Goal: Task Accomplishment & Management: Complete application form

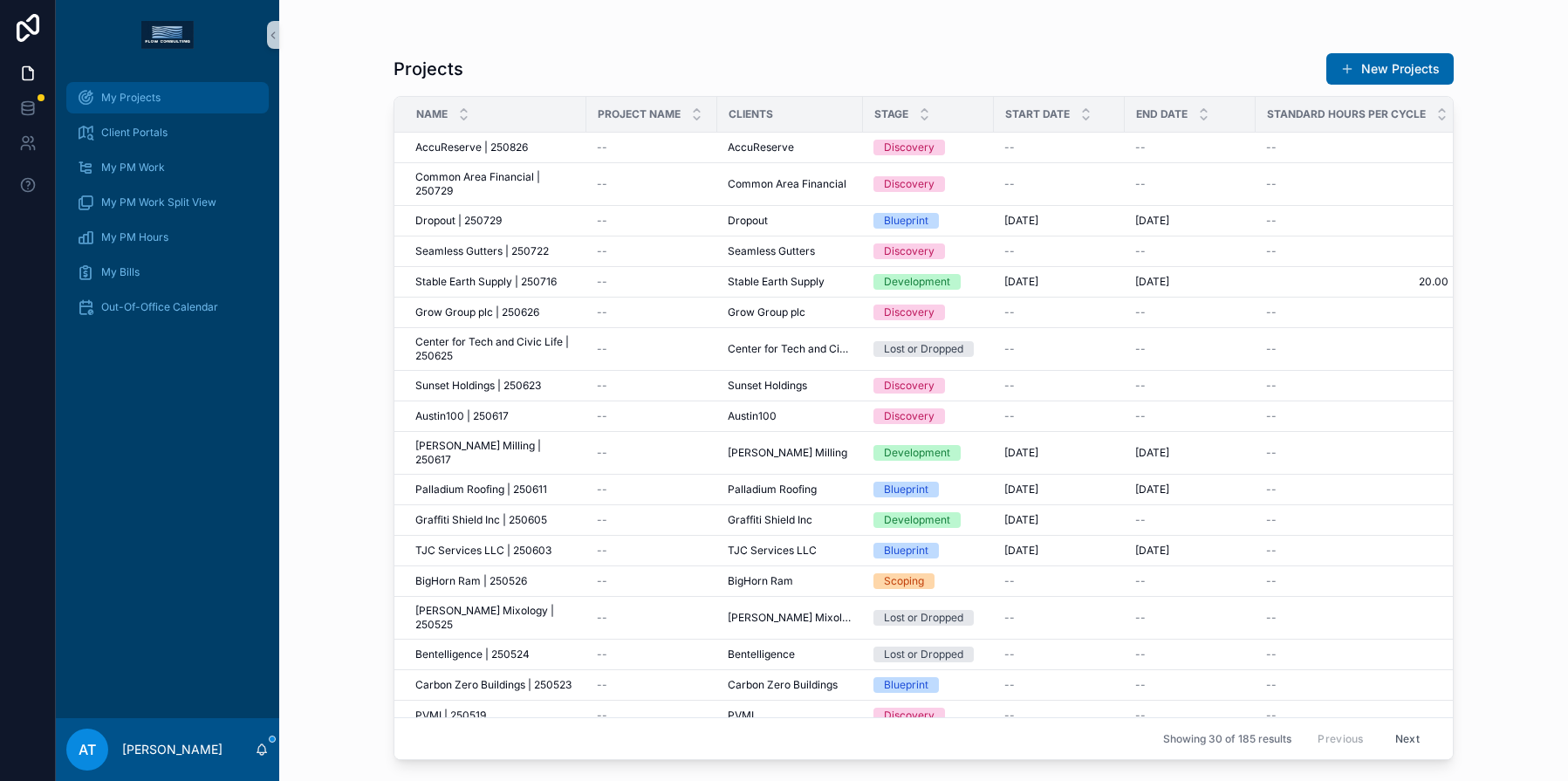
click at [165, 105] on div "My Projects" at bounding box center [167, 98] width 181 height 28
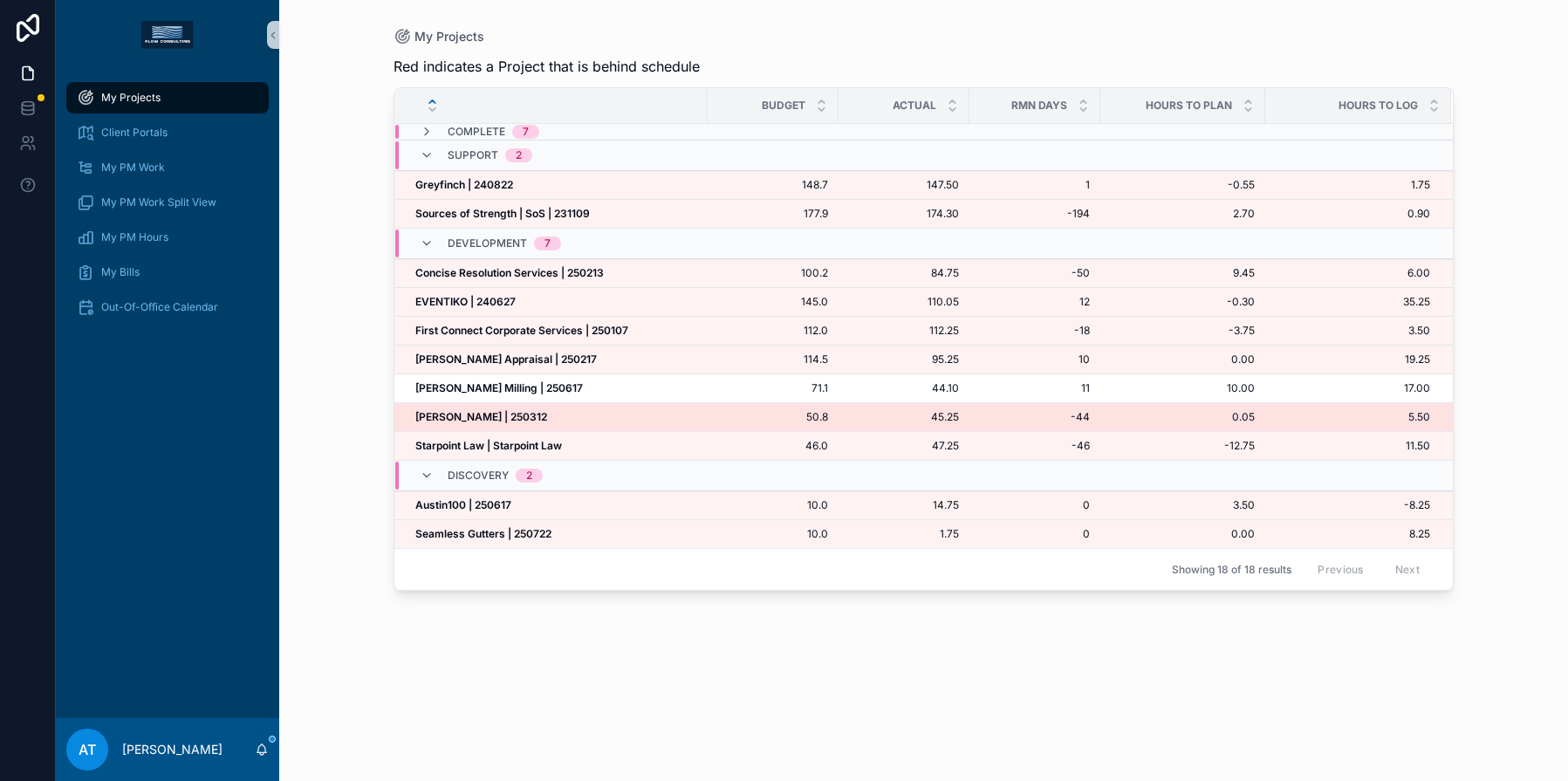
click at [479, 419] on strong "[PERSON_NAME] | 250312" at bounding box center [481, 416] width 132 height 13
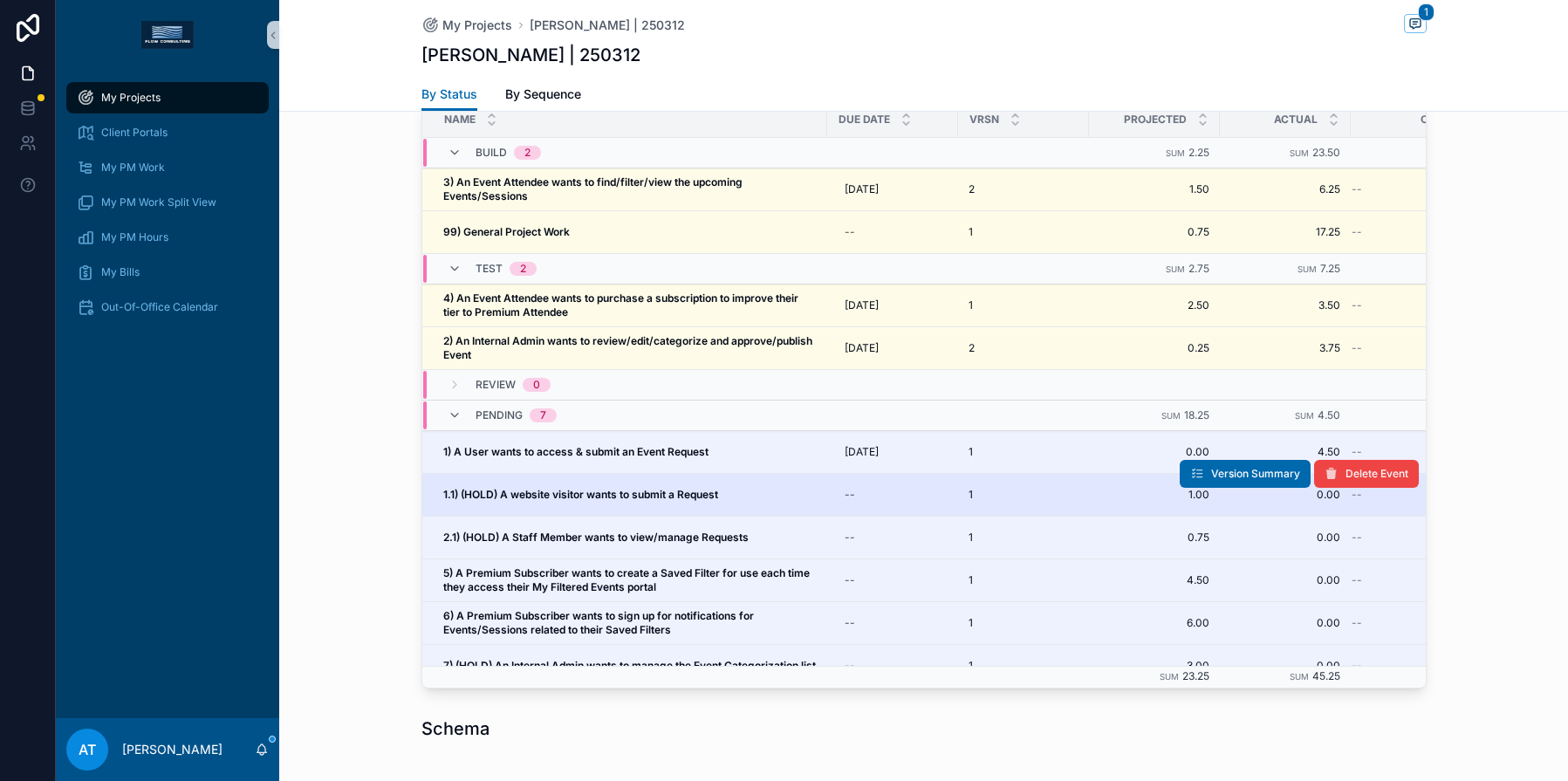
scroll to position [1533, 0]
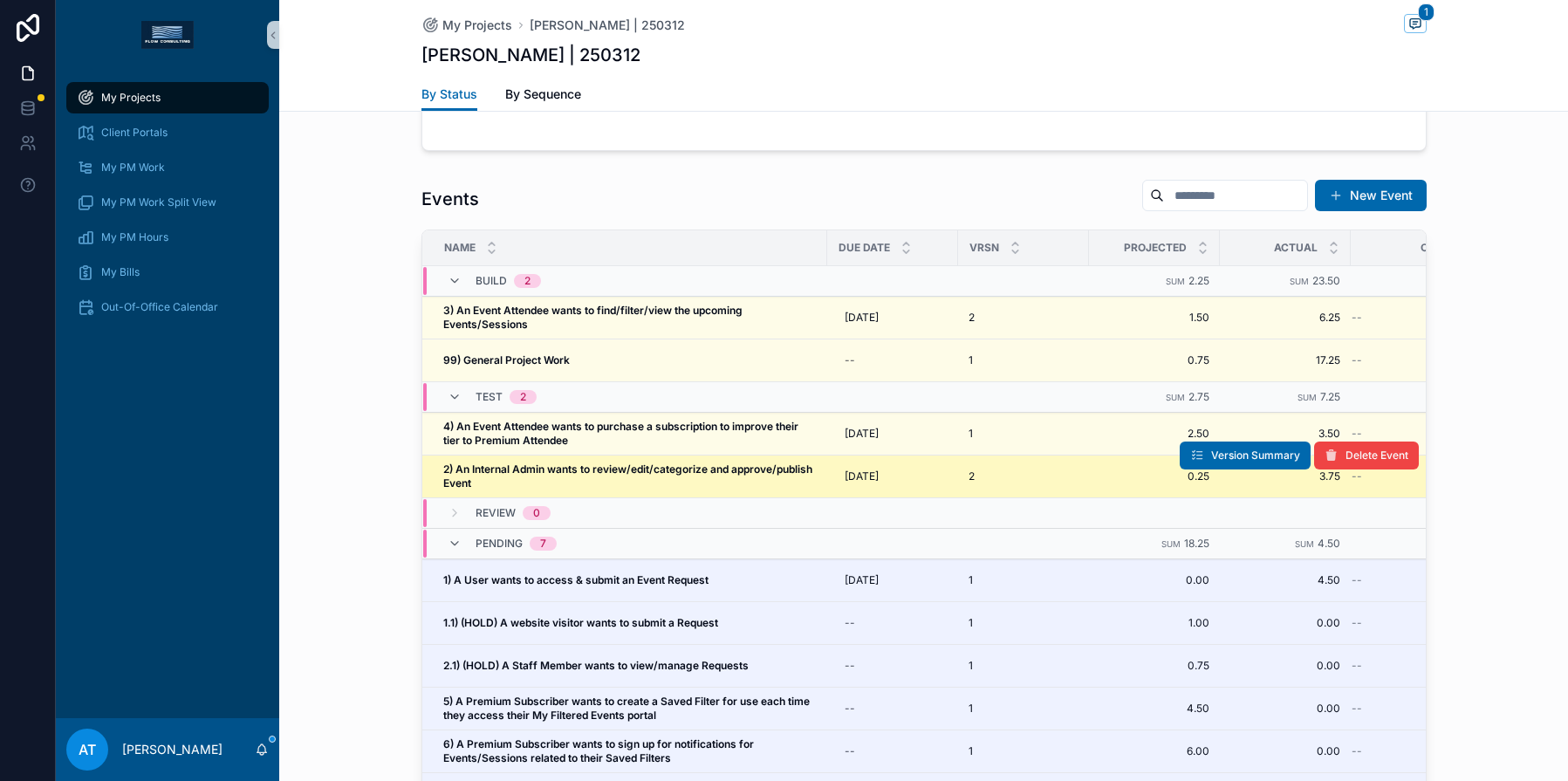
click at [692, 476] on span "2) An Internal Admin wants to review/edit/categorize and approve/publish Event" at bounding box center [630, 476] width 373 height 28
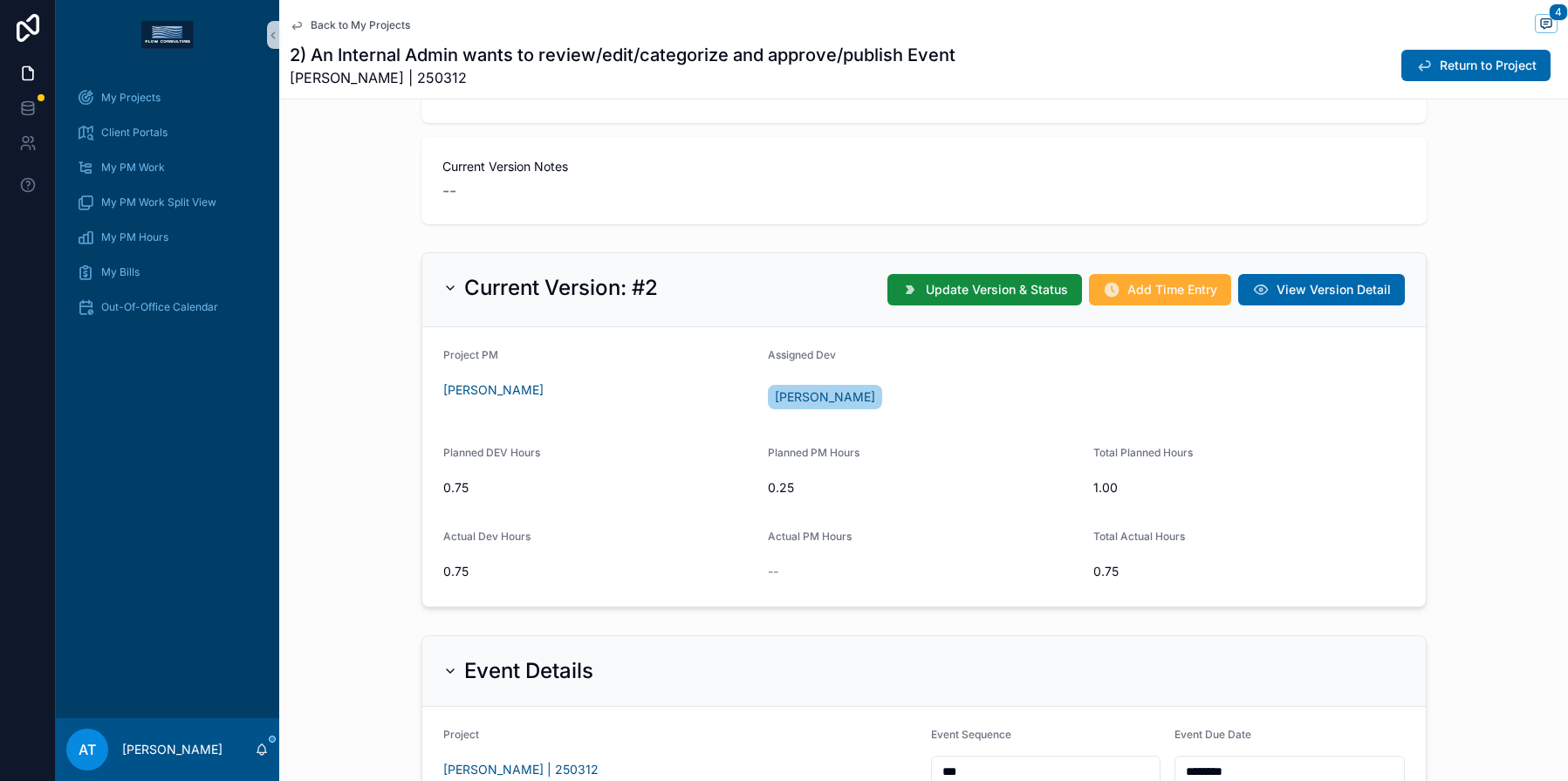
scroll to position [422, 0]
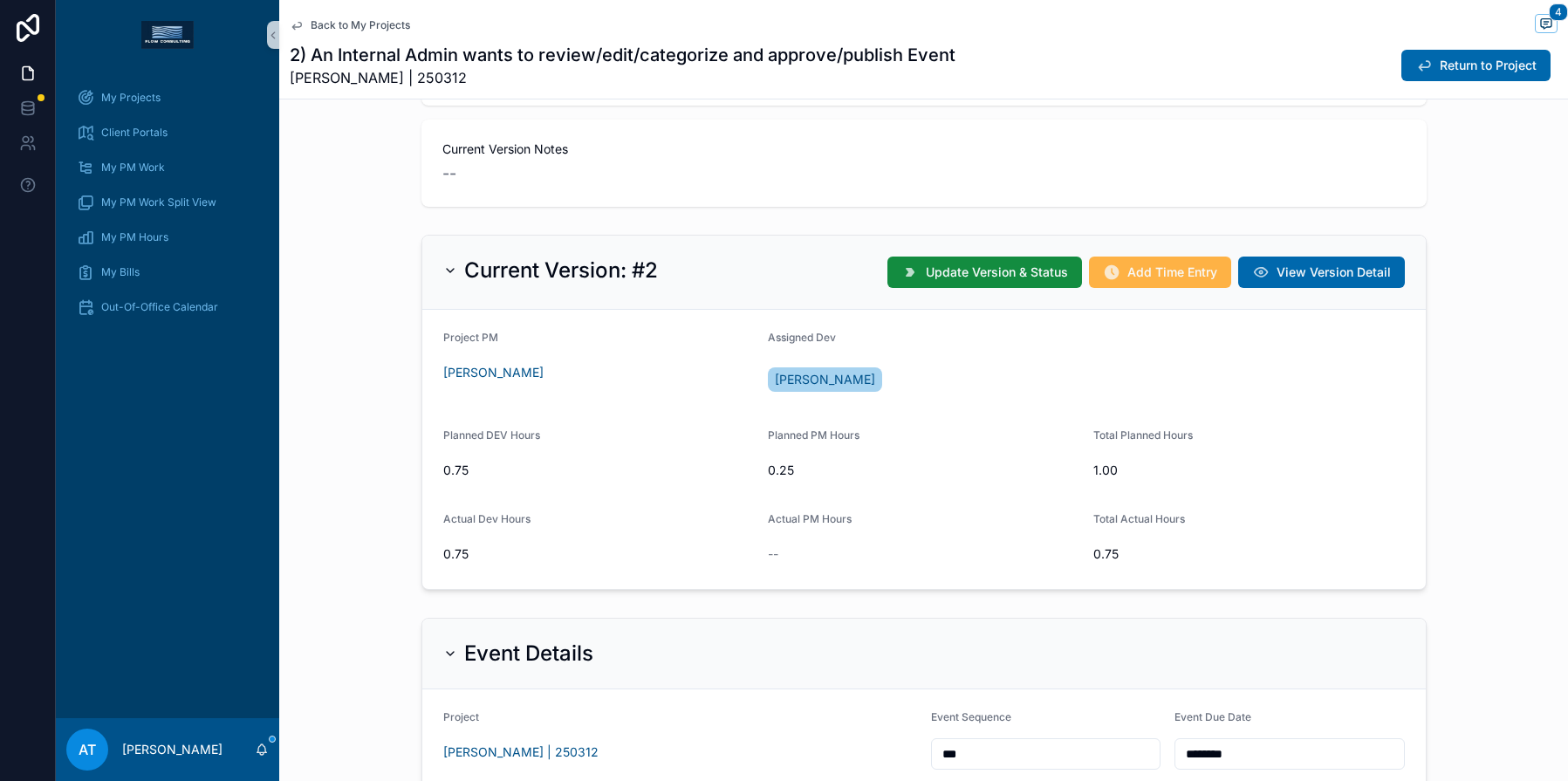
click at [1166, 273] on span "Add Time Entry" at bounding box center [1172, 272] width 90 height 18
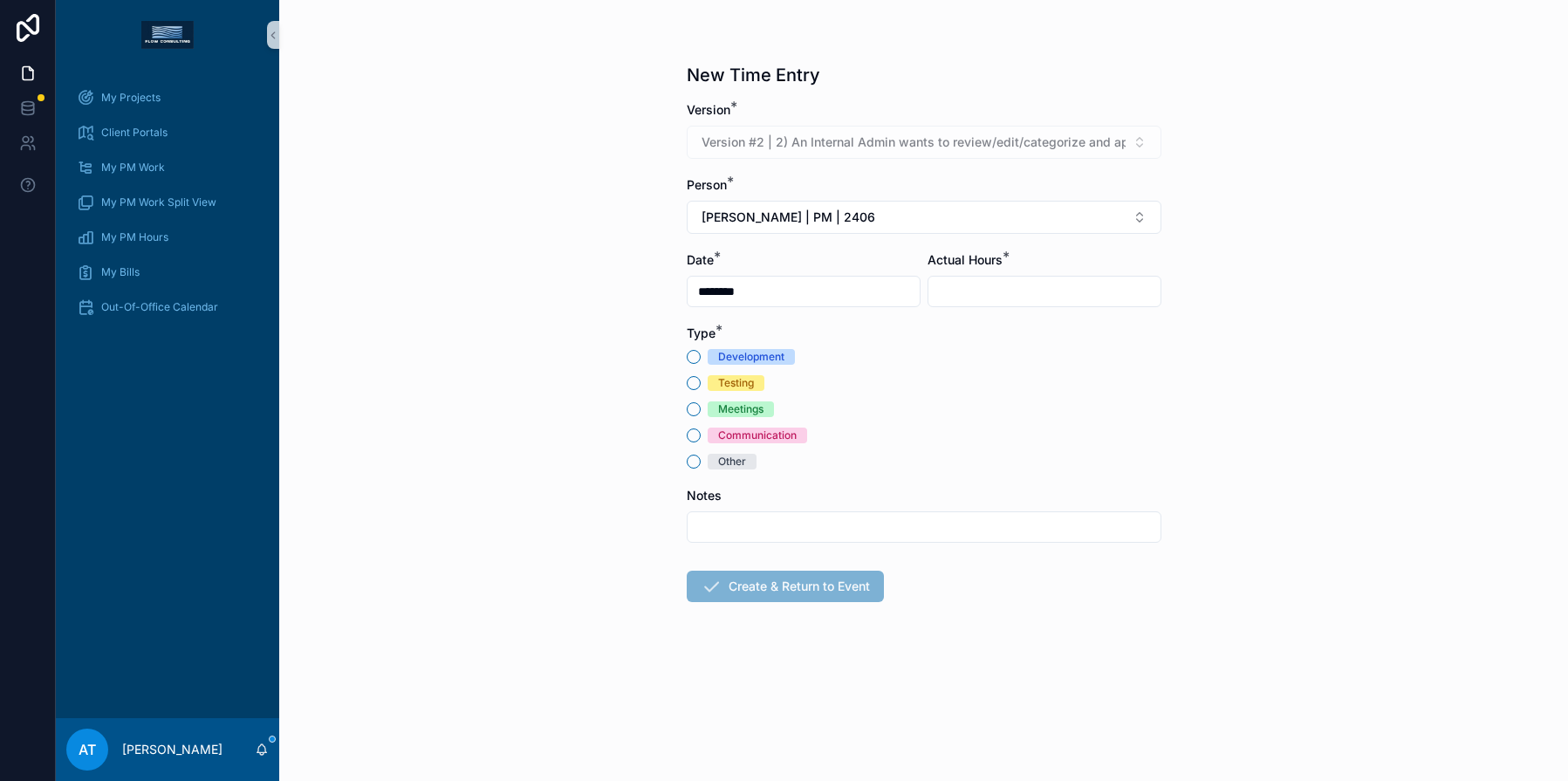
click at [735, 436] on div "Communication" at bounding box center [757, 435] width 79 height 16
click at [700, 436] on button "Communication" at bounding box center [693, 435] width 14 height 14
click at [966, 302] on input "scrollable content" at bounding box center [1044, 292] width 232 height 24
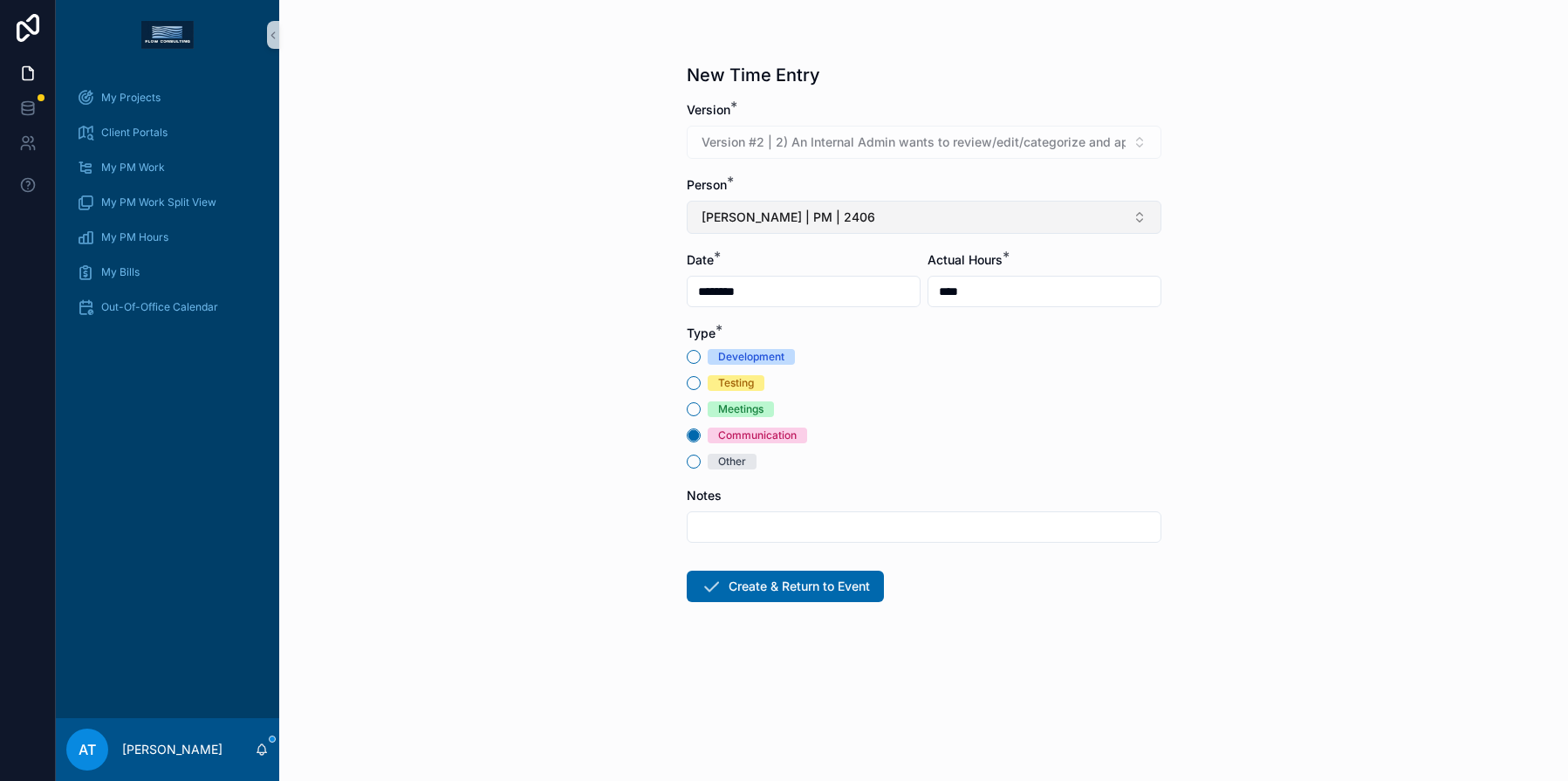
type input "****"
click at [837, 223] on span "Alex Thompson | PM | 2406" at bounding box center [788, 217] width 174 height 18
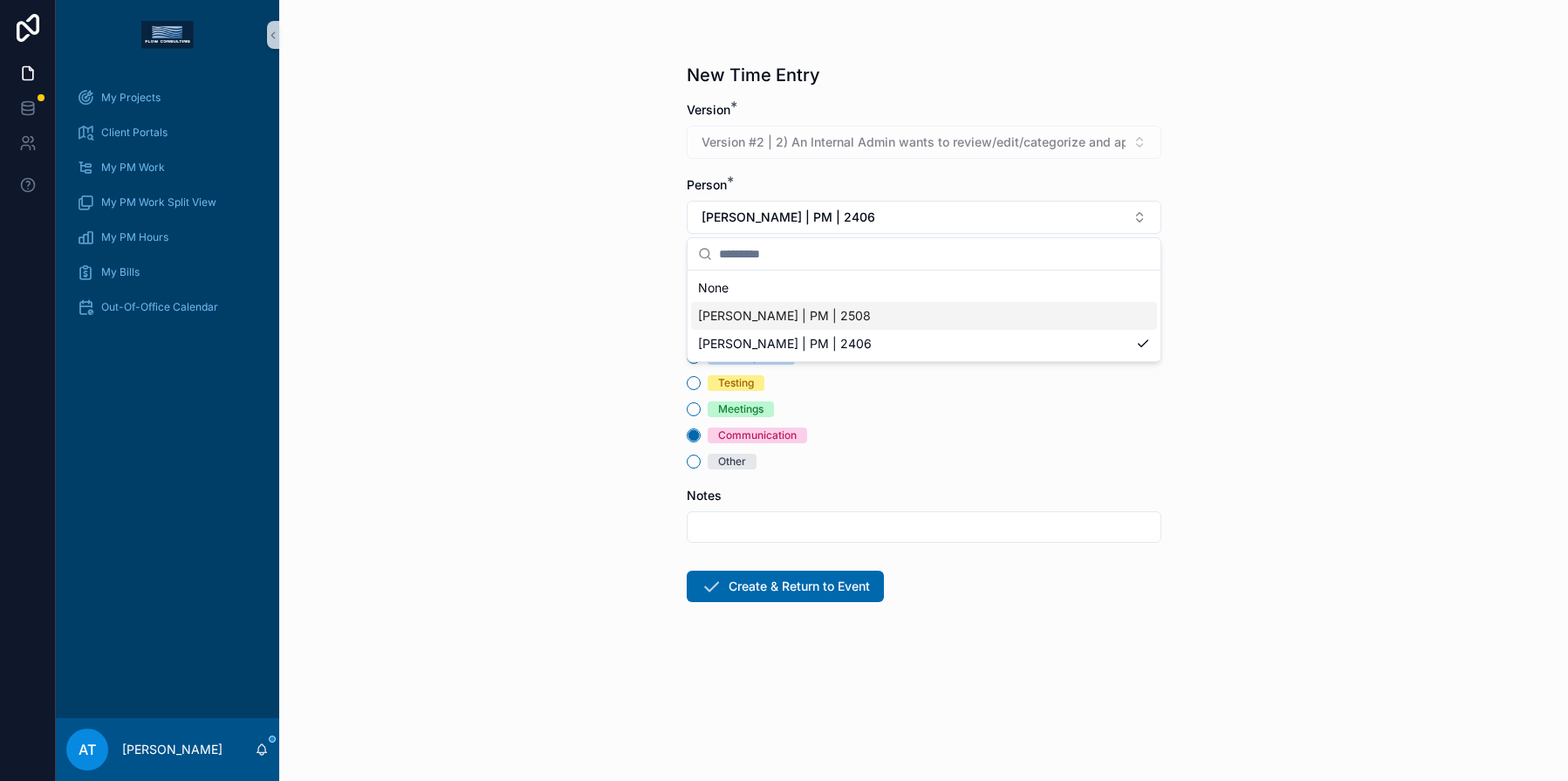
click at [821, 318] on span "Alex Thompson | PM | 2508" at bounding box center [784, 316] width 173 height 18
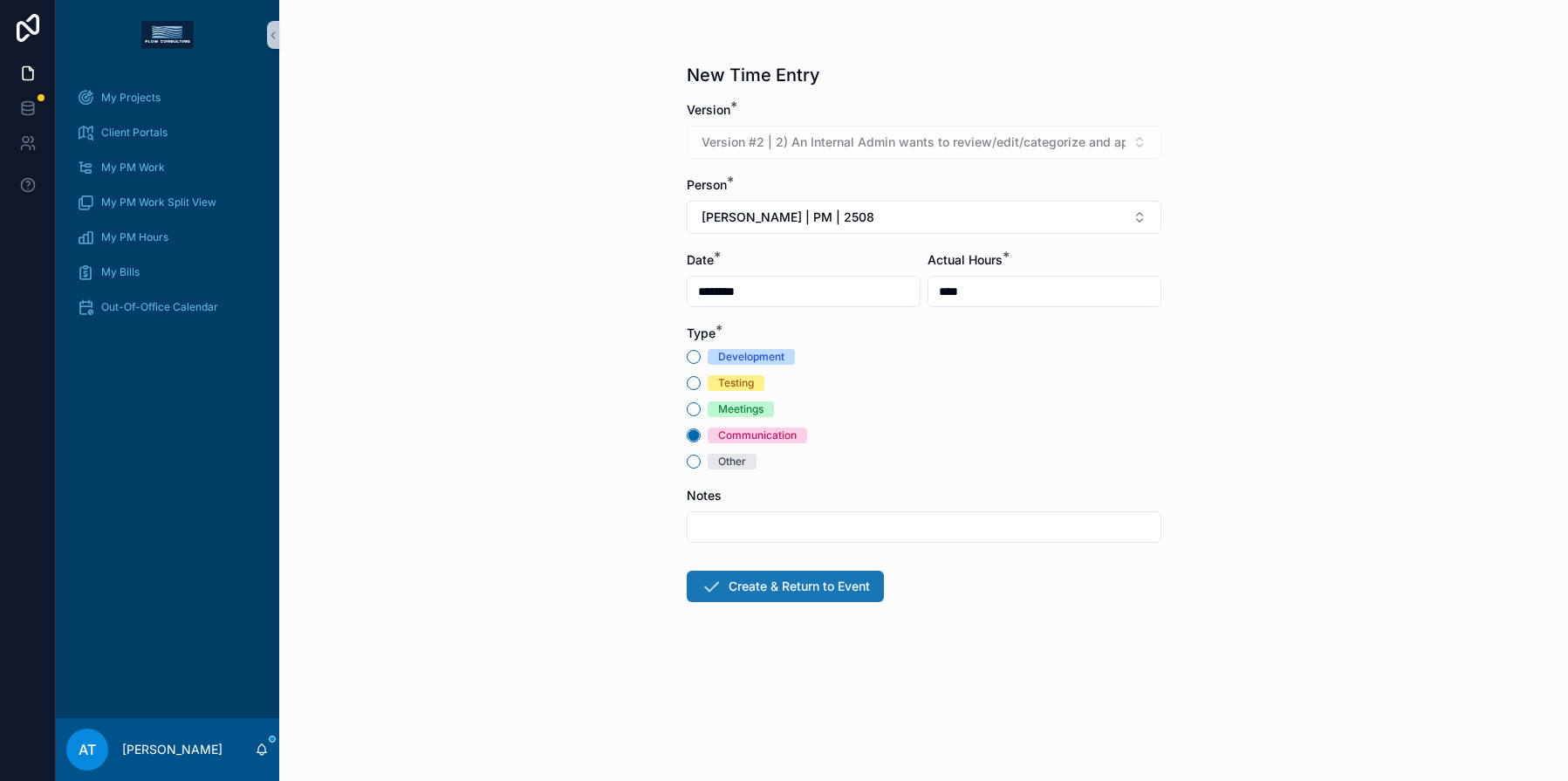
click at [781, 583] on button "Create & Return to Event" at bounding box center [785, 586] width 197 height 32
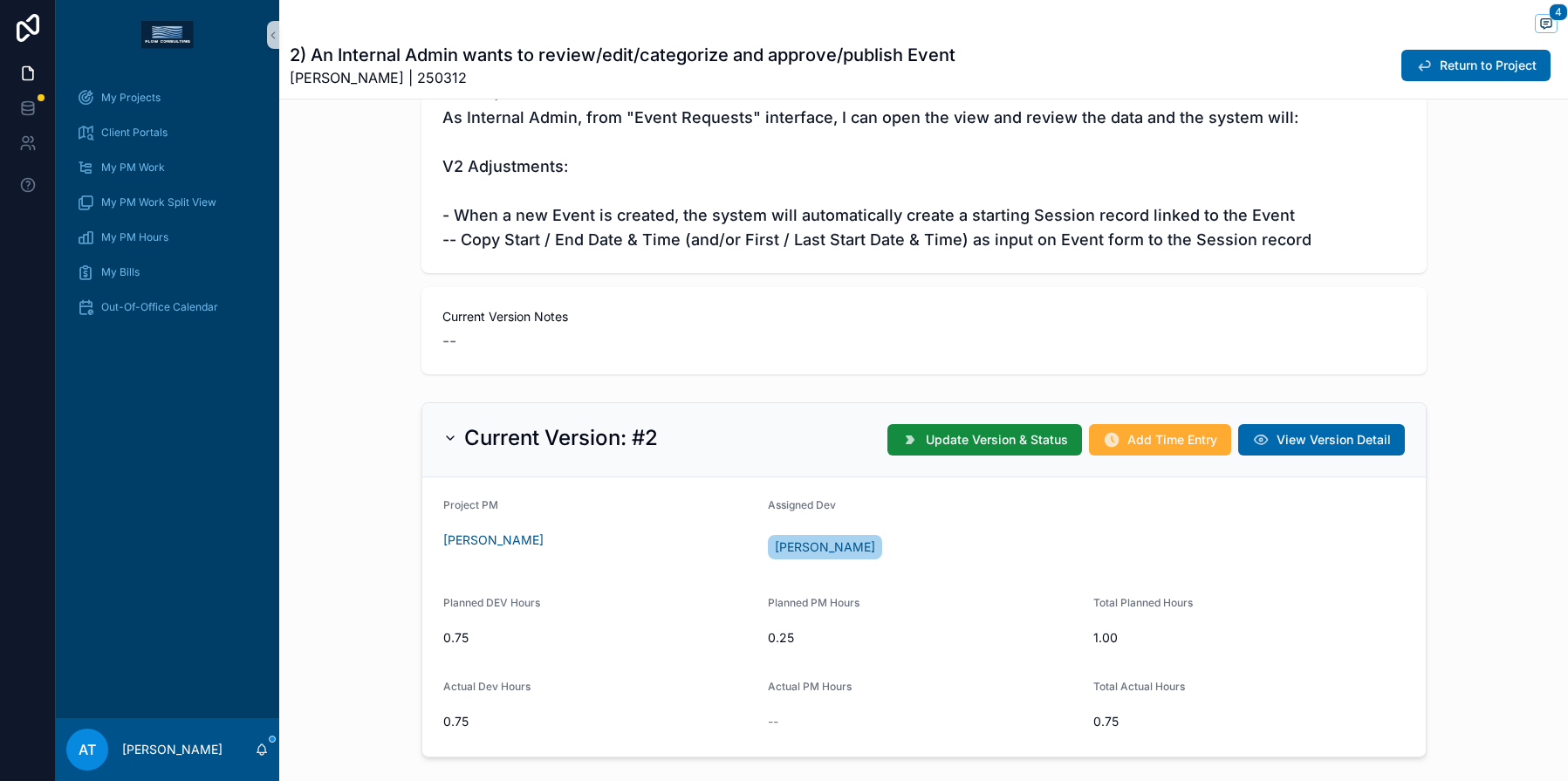
scroll to position [356, 0]
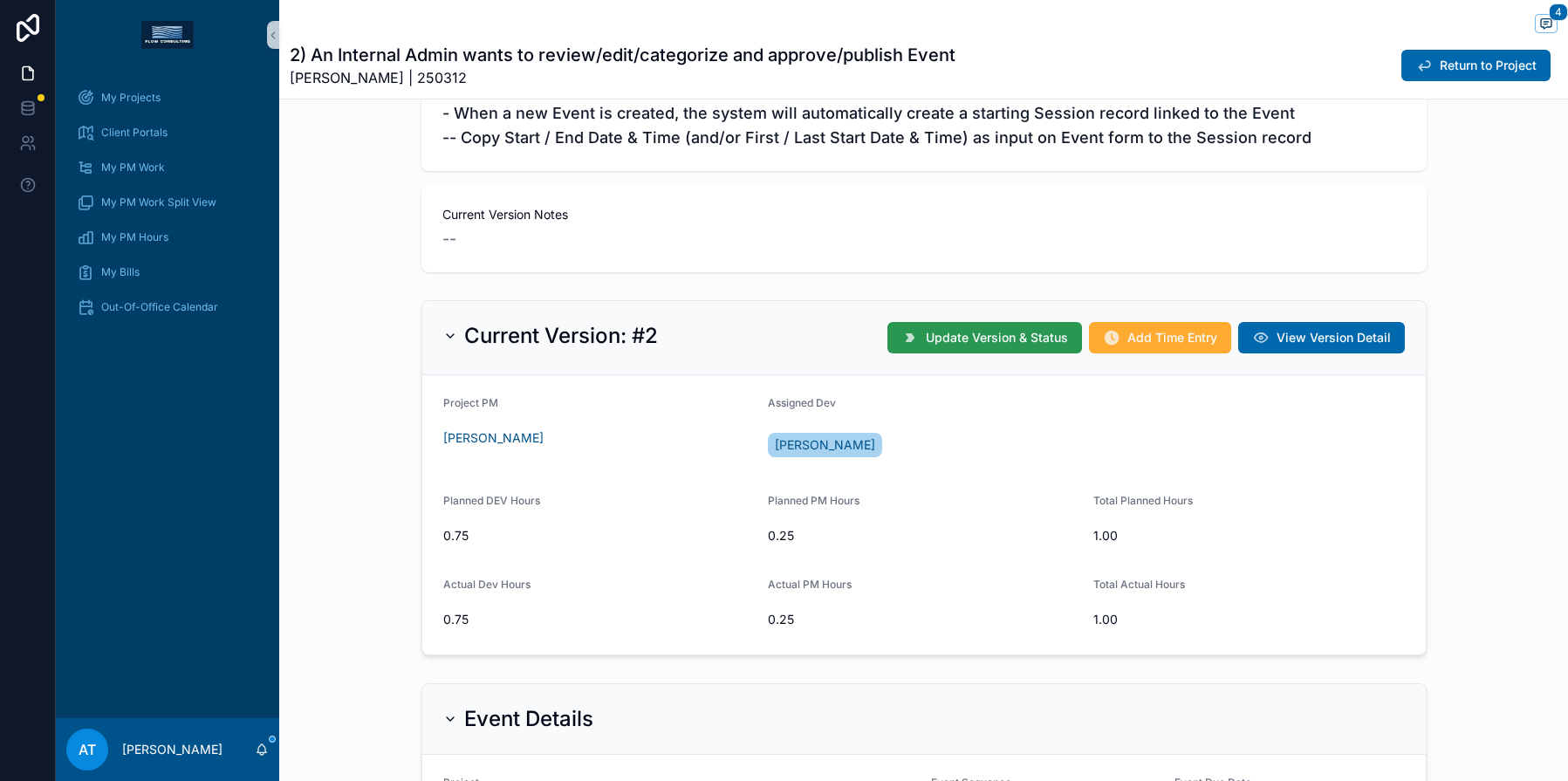
click at [966, 339] on span "Update Version & Status" at bounding box center [997, 337] width 142 height 18
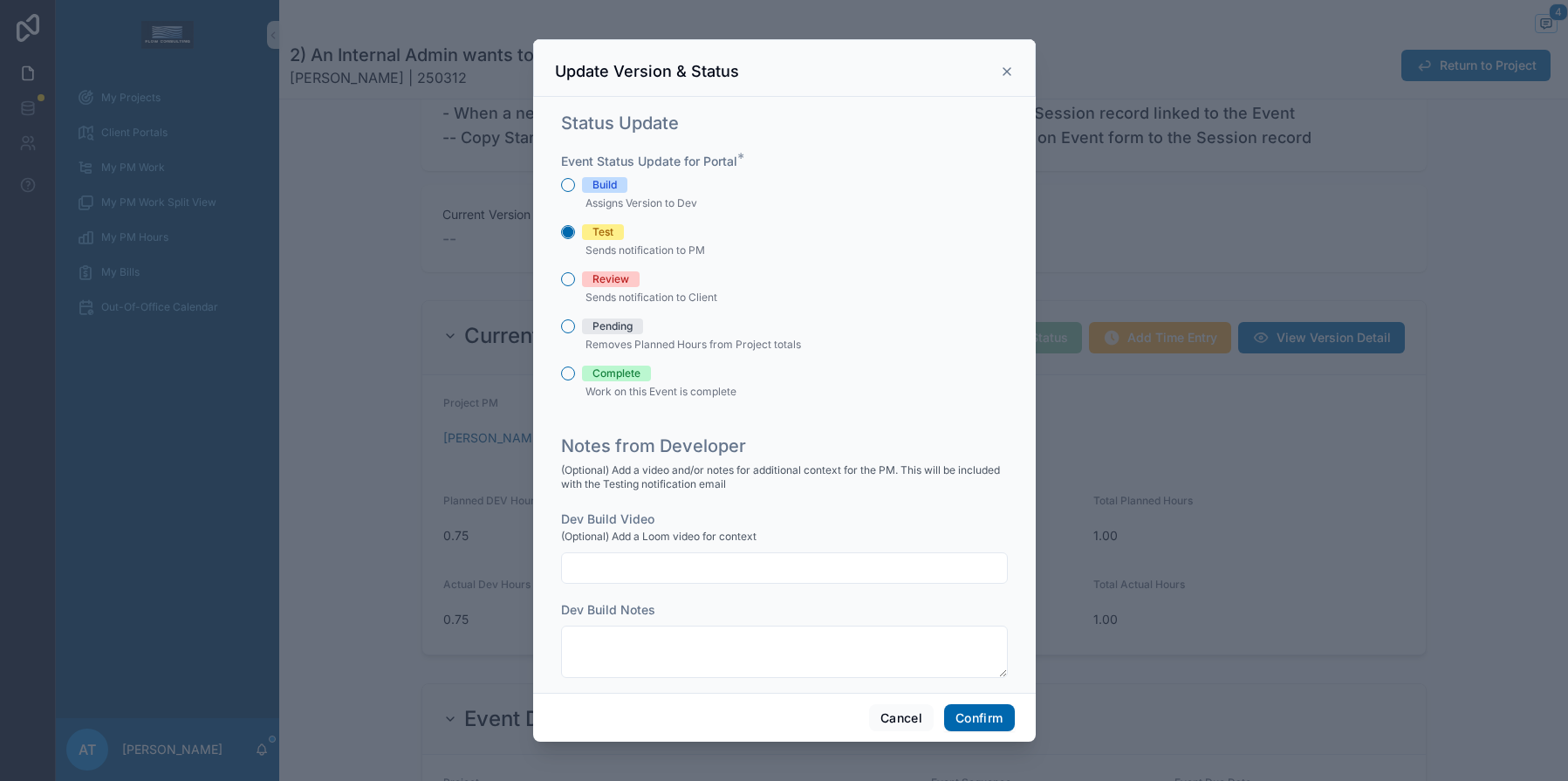
click at [604, 283] on div "Review" at bounding box center [610, 279] width 36 height 16
click at [575, 283] on button "Review" at bounding box center [568, 279] width 14 height 14
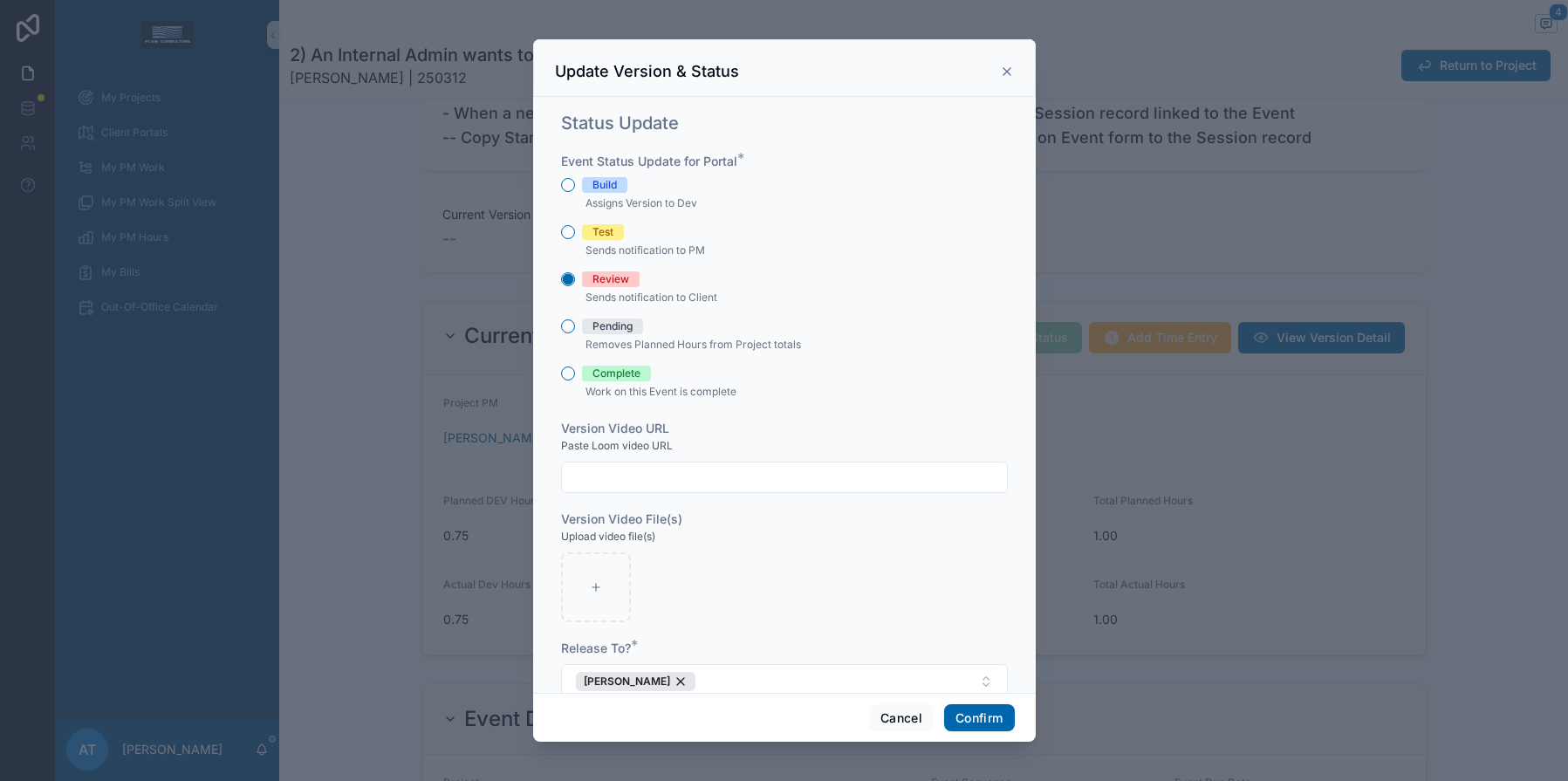
click at [623, 471] on input "text" at bounding box center [784, 477] width 445 height 24
paste input "**********"
type input "**********"
click at [993, 715] on button "Confirm" at bounding box center [978, 718] width 70 height 28
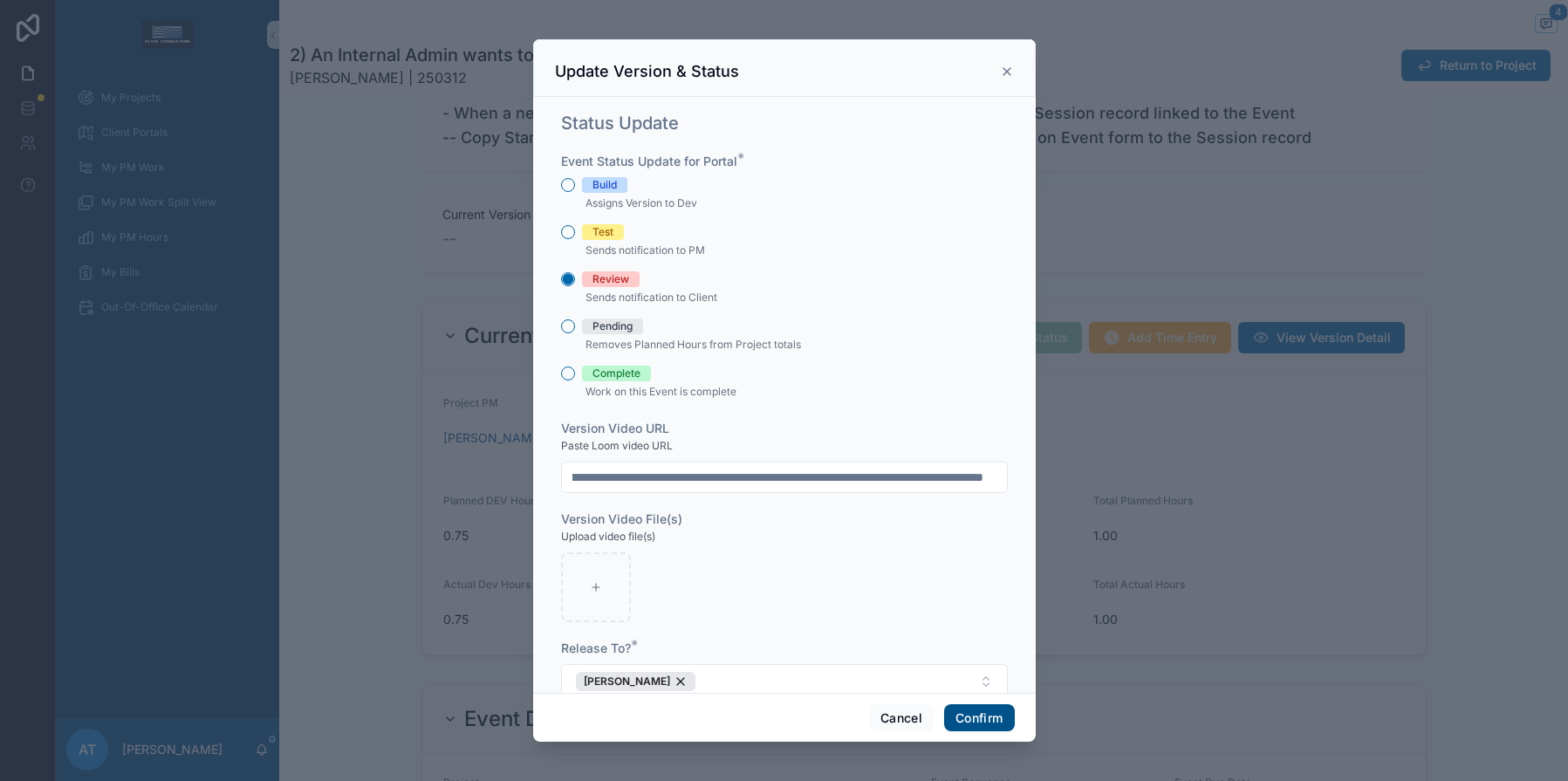
scroll to position [0, 0]
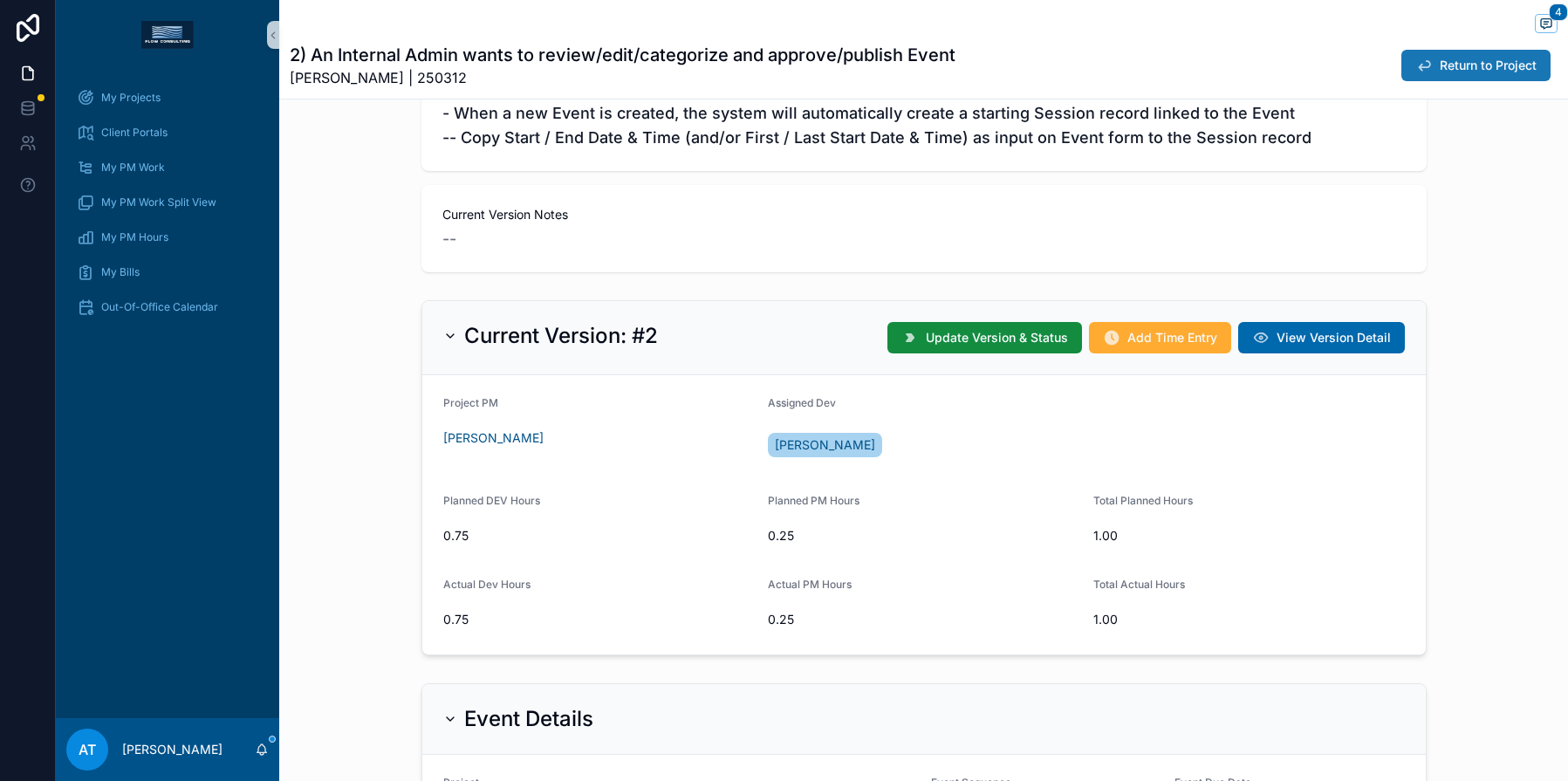
click at [1416, 72] on icon "scrollable content" at bounding box center [1424, 65] width 18 height 18
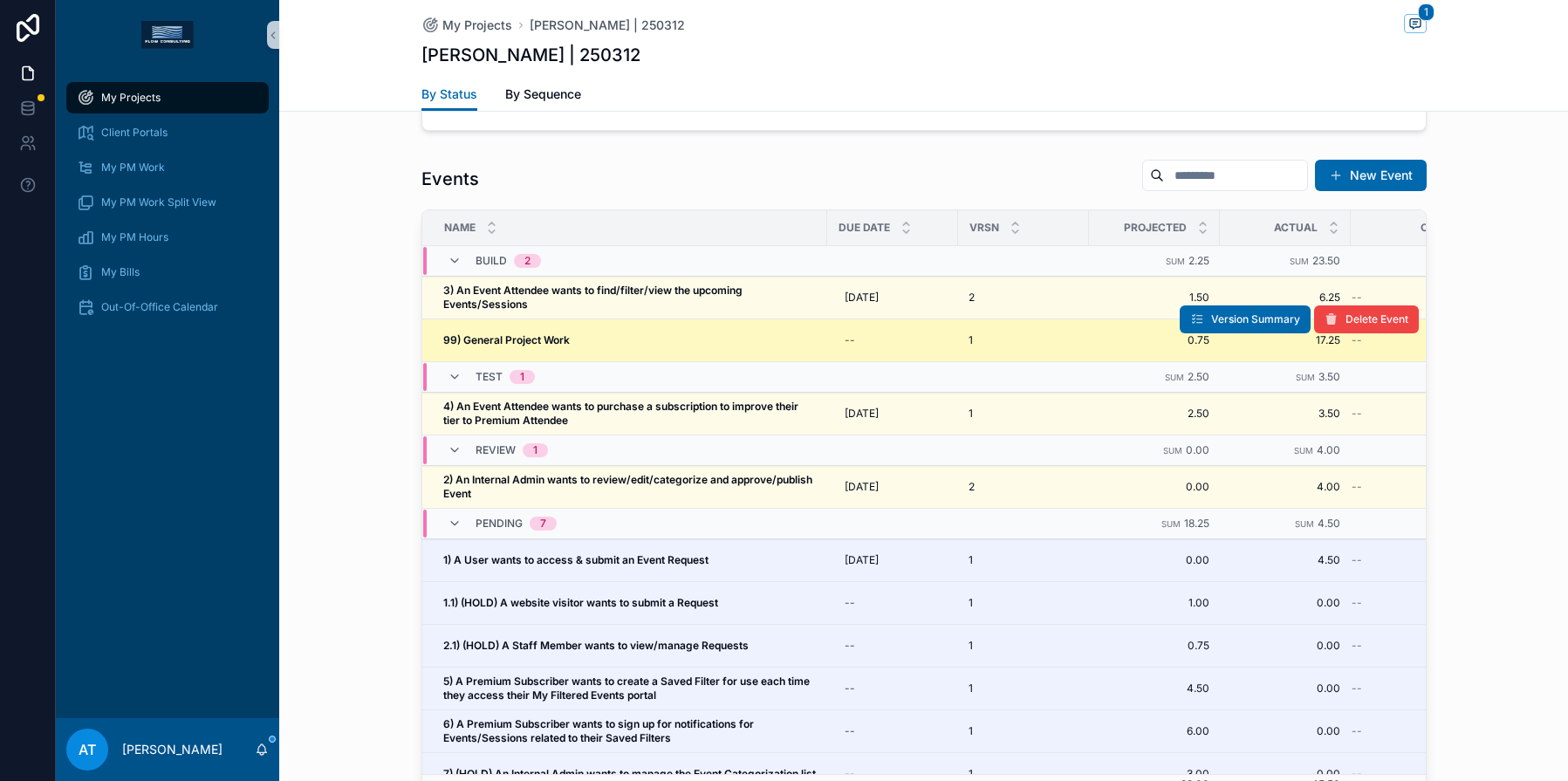
scroll to position [1505, 0]
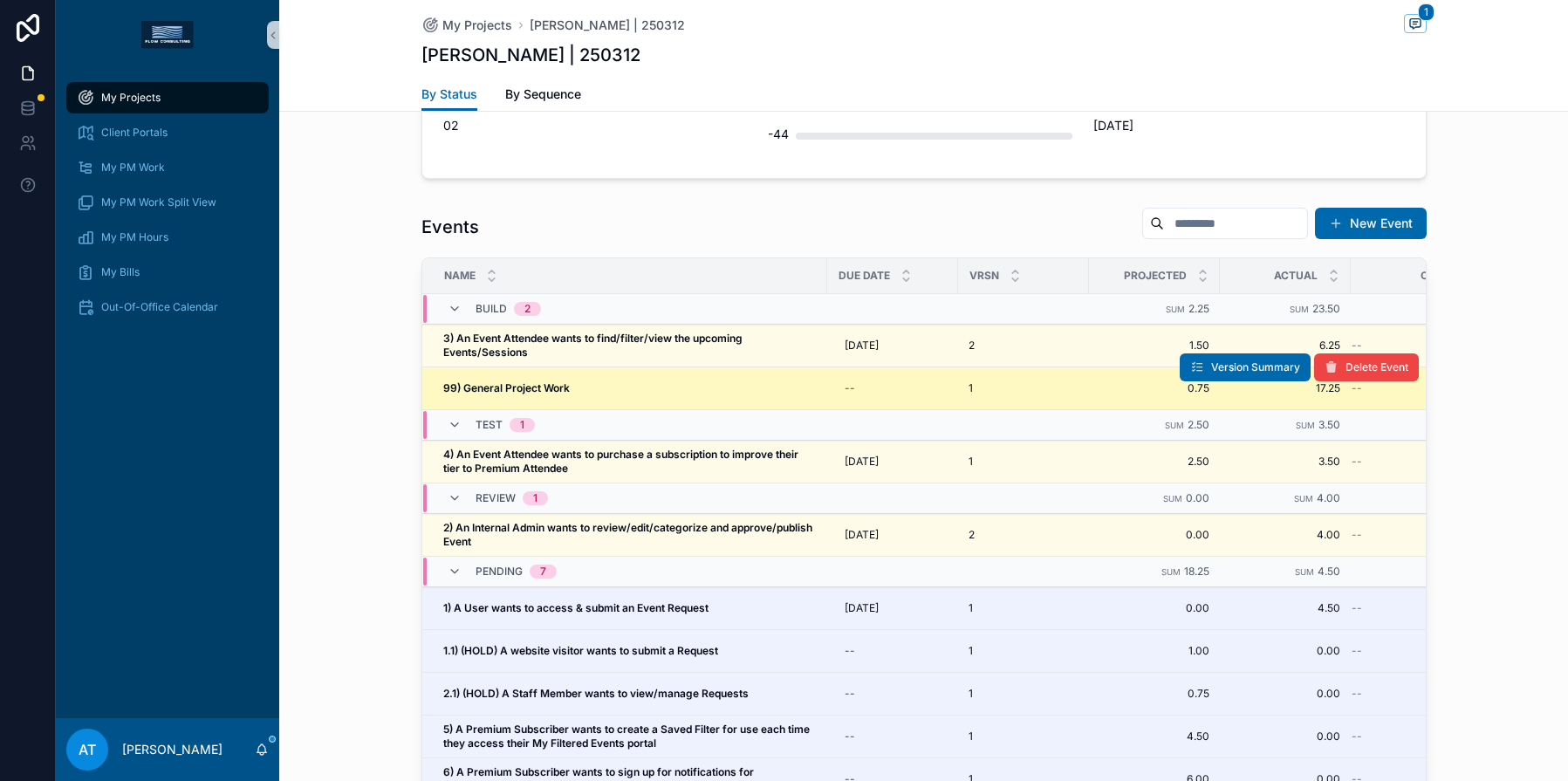
click at [701, 389] on div "99) General Project Work 99) General Project Work" at bounding box center [630, 387] width 373 height 14
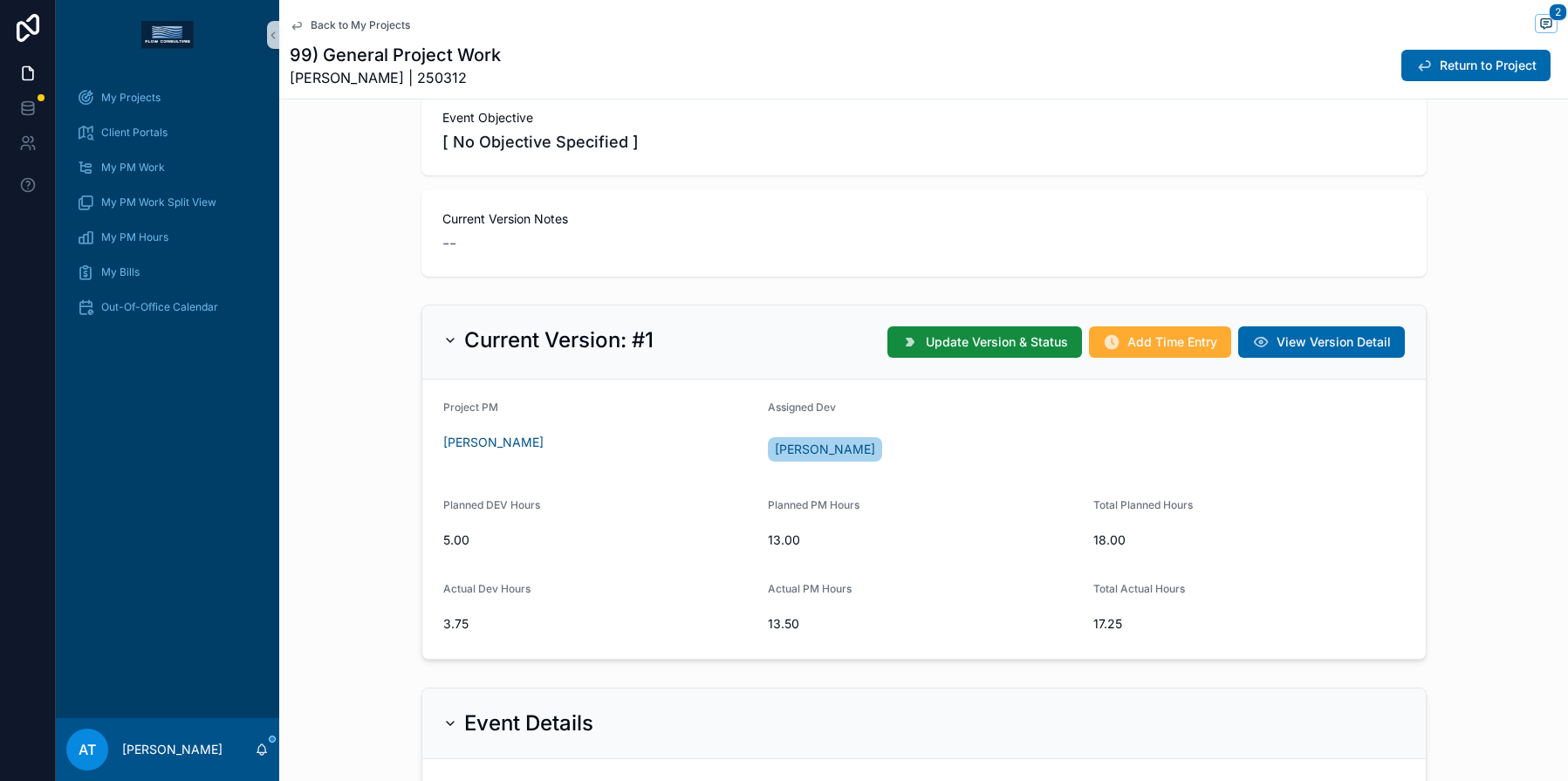
scroll to position [188, 0]
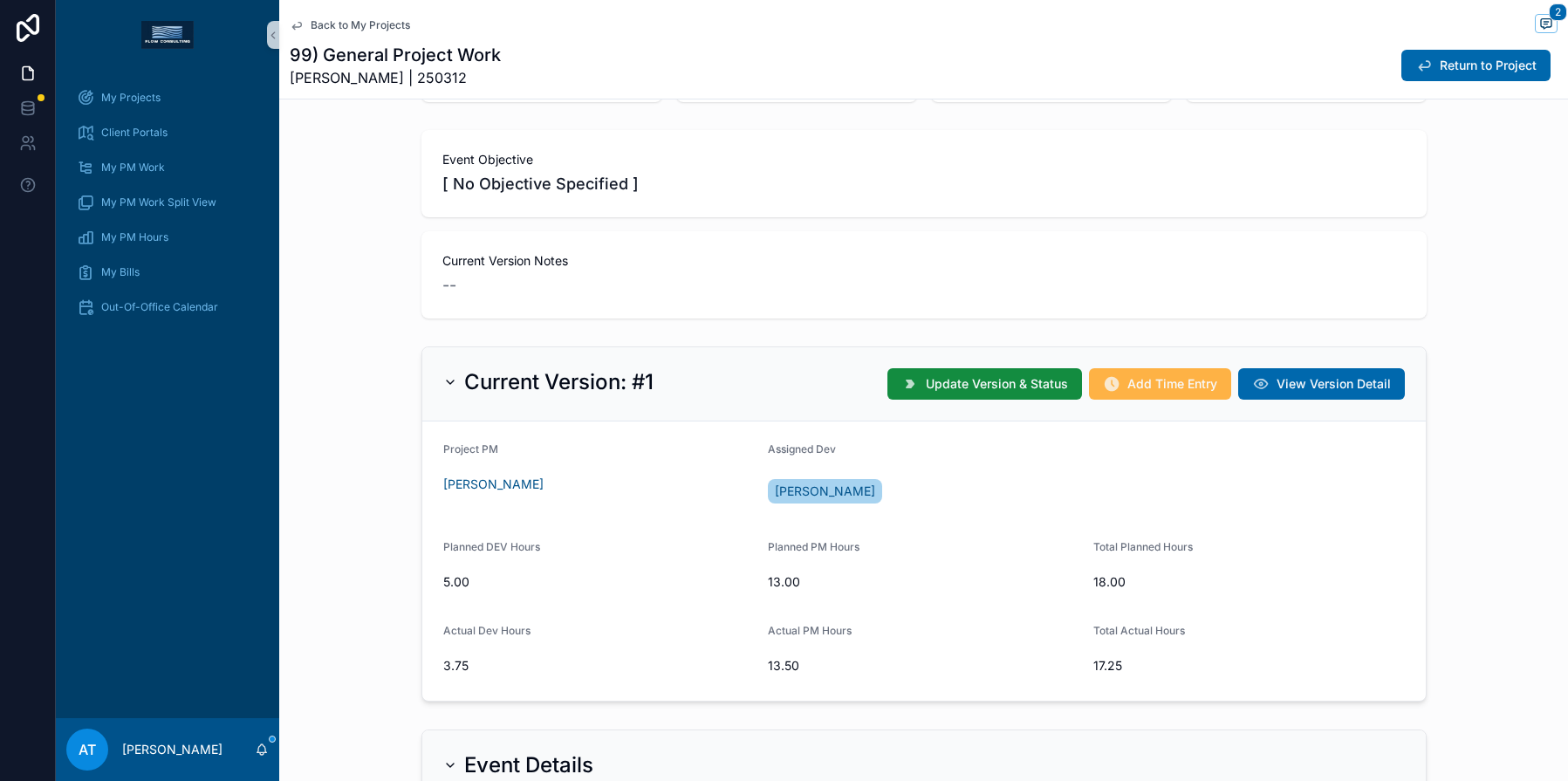
click at [1128, 384] on span "Add Time Entry" at bounding box center [1172, 384] width 90 height 18
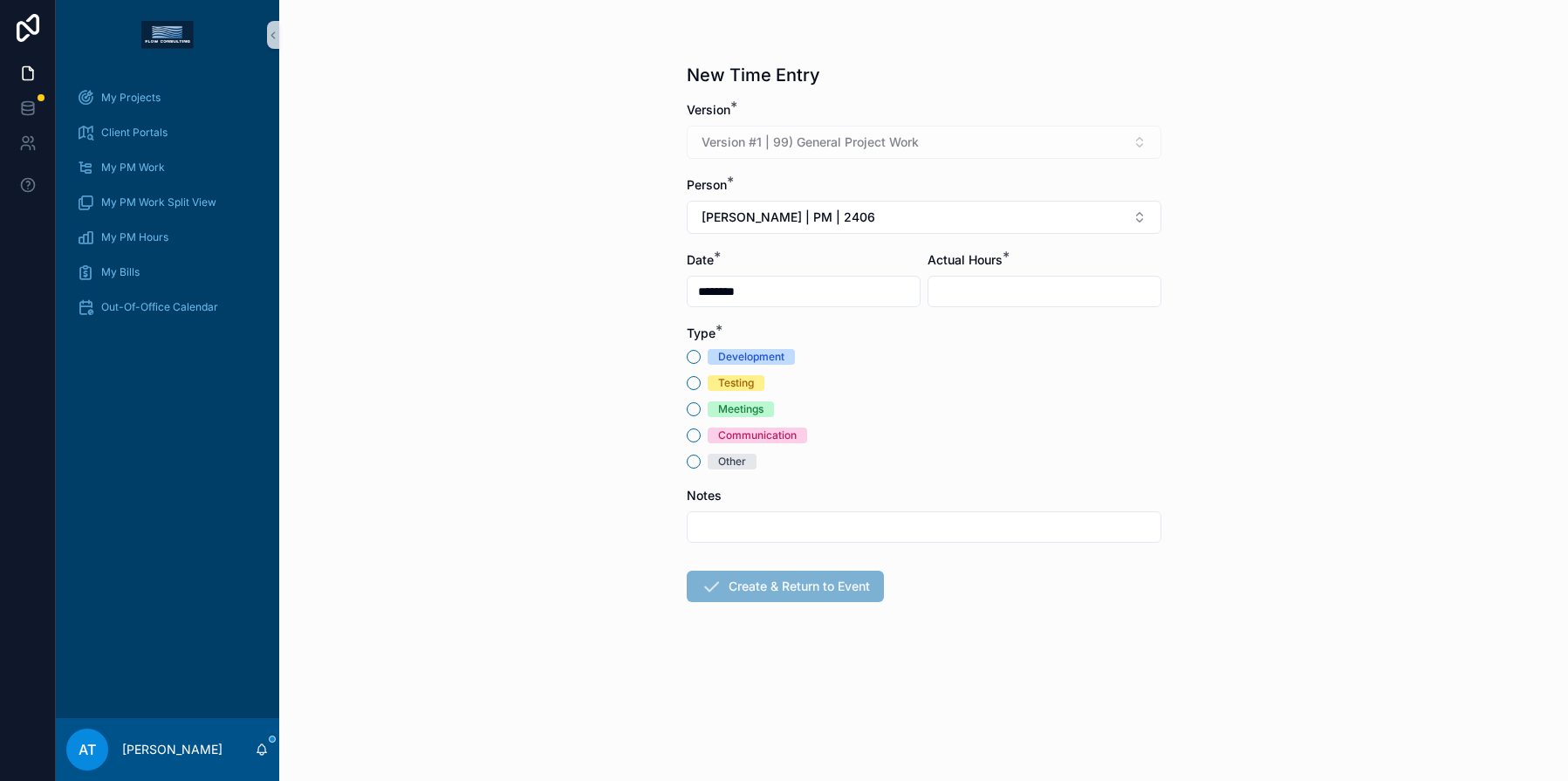
click at [711, 407] on span "Meetings" at bounding box center [740, 409] width 66 height 16
click at [700, 407] on button "Meetings" at bounding box center [693, 409] width 14 height 14
click at [819, 212] on span "[PERSON_NAME] | PM | 2406" at bounding box center [788, 217] width 174 height 18
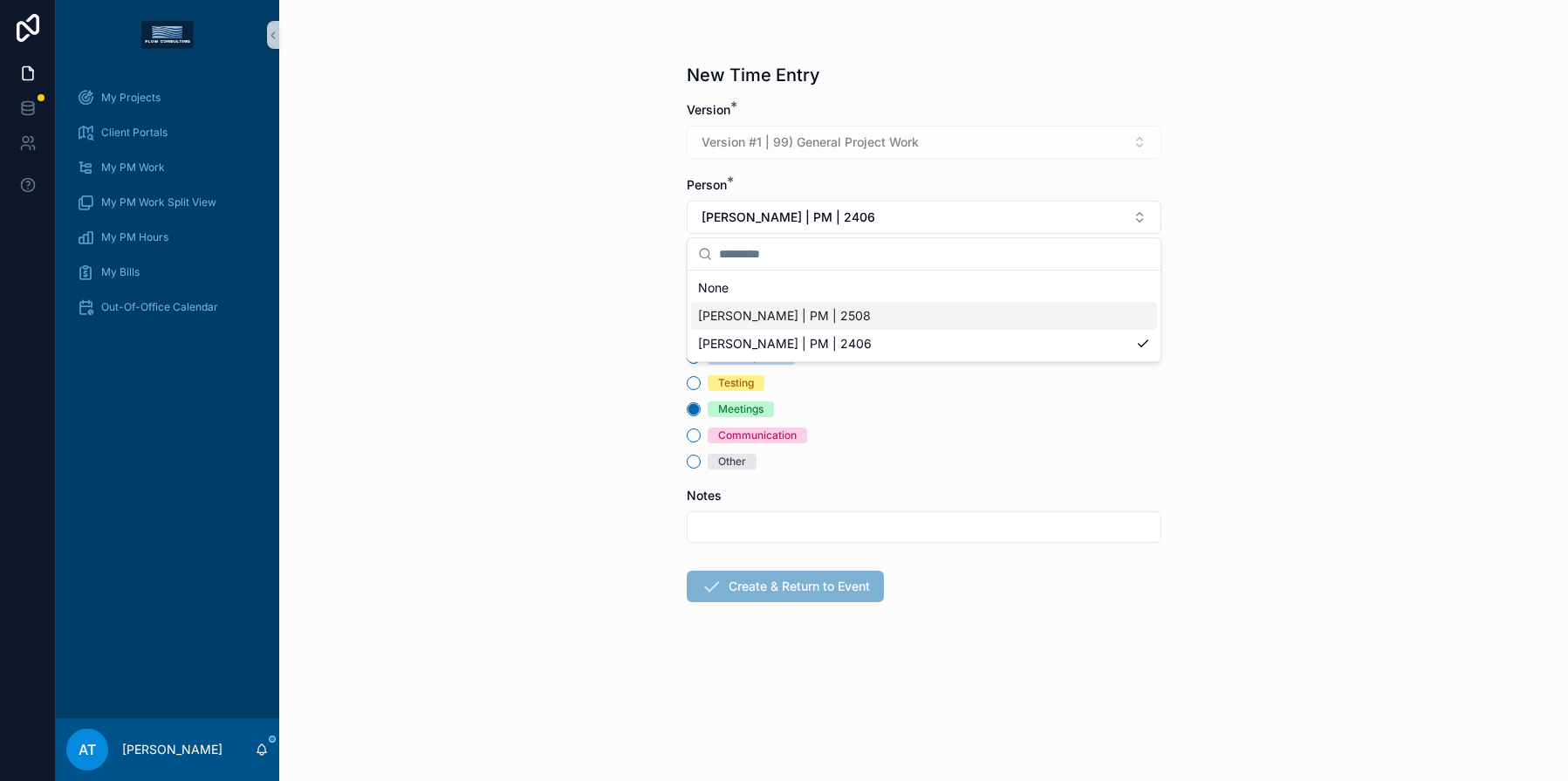
click at [818, 323] on span "[PERSON_NAME] | PM | 2508" at bounding box center [784, 316] width 173 height 18
click at [980, 294] on input "scrollable content" at bounding box center [1044, 292] width 232 height 24
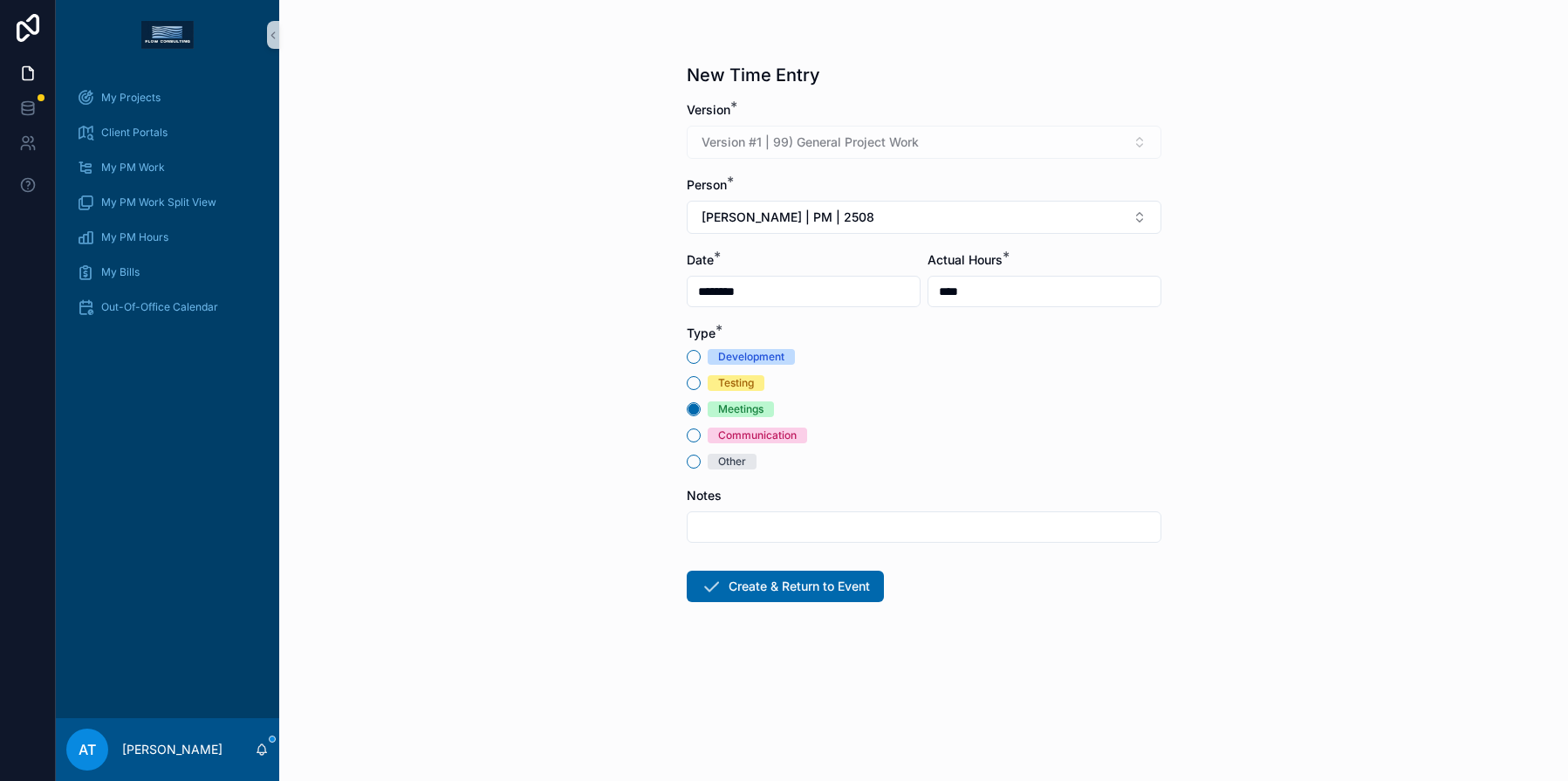
type input "****"
click at [770, 522] on input "scrollable content" at bounding box center [923, 527] width 473 height 24
type input "**********"
click at [789, 584] on button "Create & Return to Event" at bounding box center [785, 586] width 197 height 32
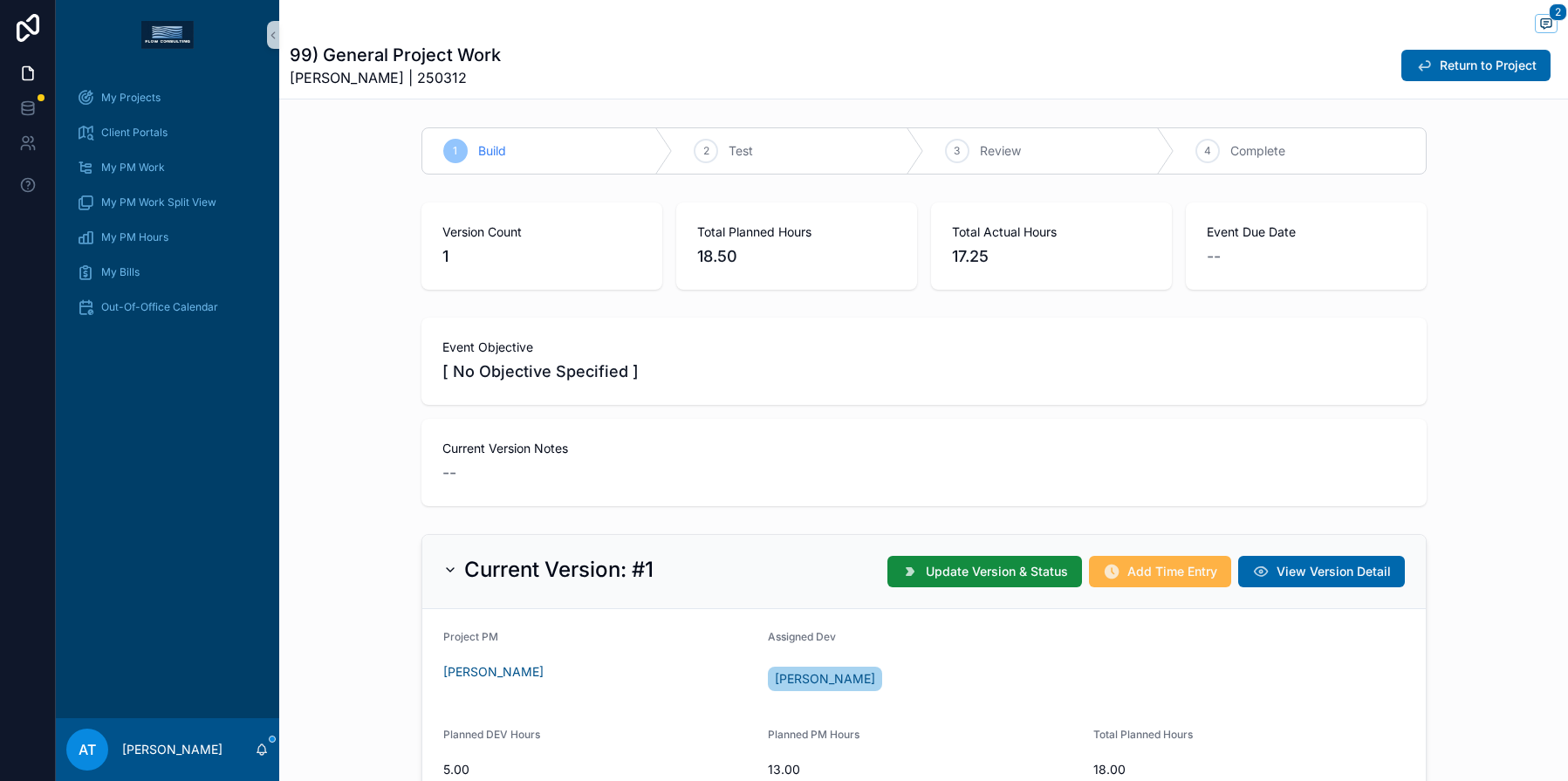
click at [1158, 575] on span "Add Time Entry" at bounding box center [1172, 571] width 90 height 18
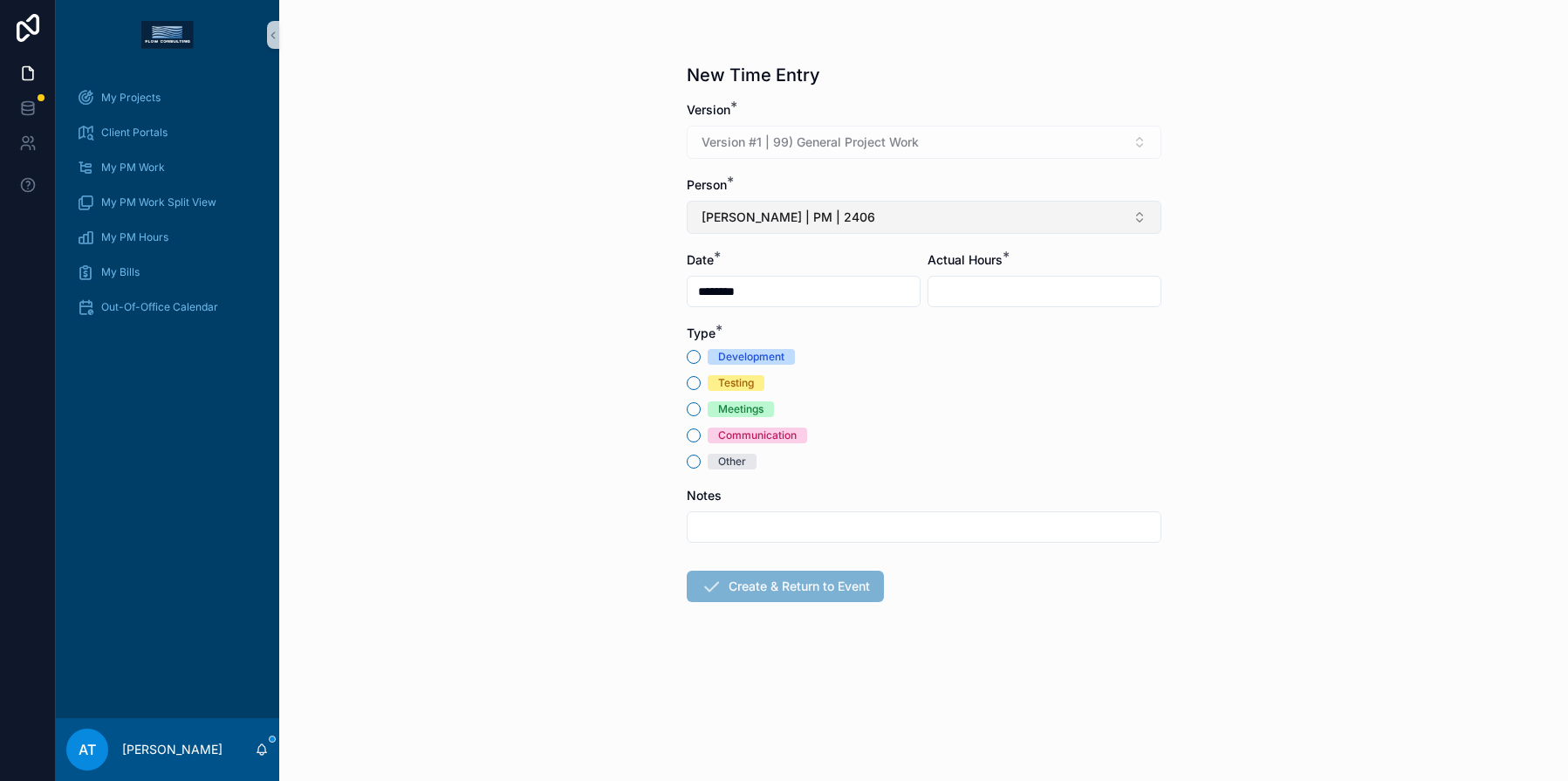
click at [789, 216] on span "[PERSON_NAME] | PM | 2406" at bounding box center [788, 217] width 174 height 18
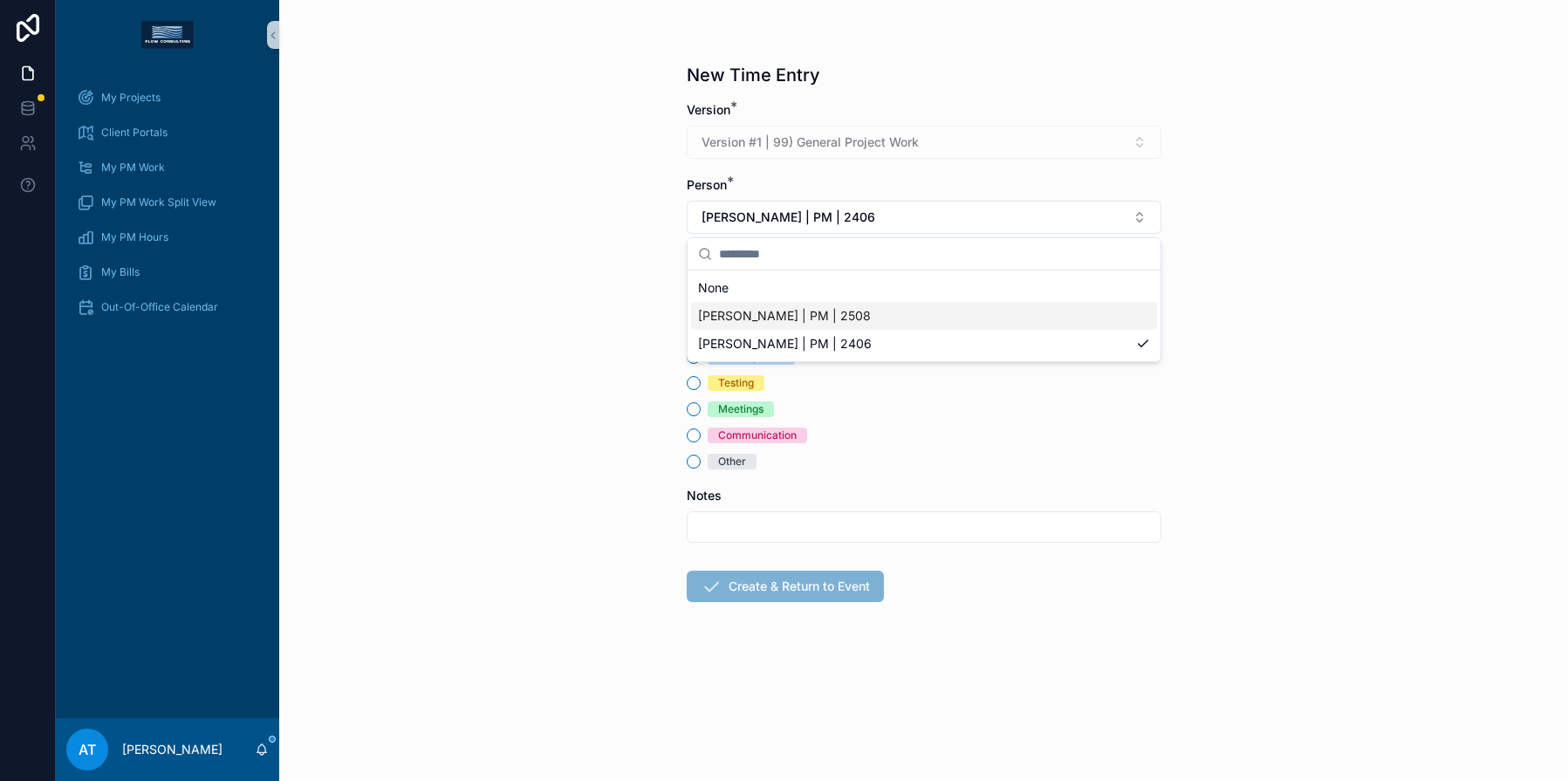
click at [796, 324] on div "[PERSON_NAME] | PM | 2508" at bounding box center [924, 316] width 466 height 28
click at [1008, 298] on input "scrollable content" at bounding box center [1044, 292] width 232 height 24
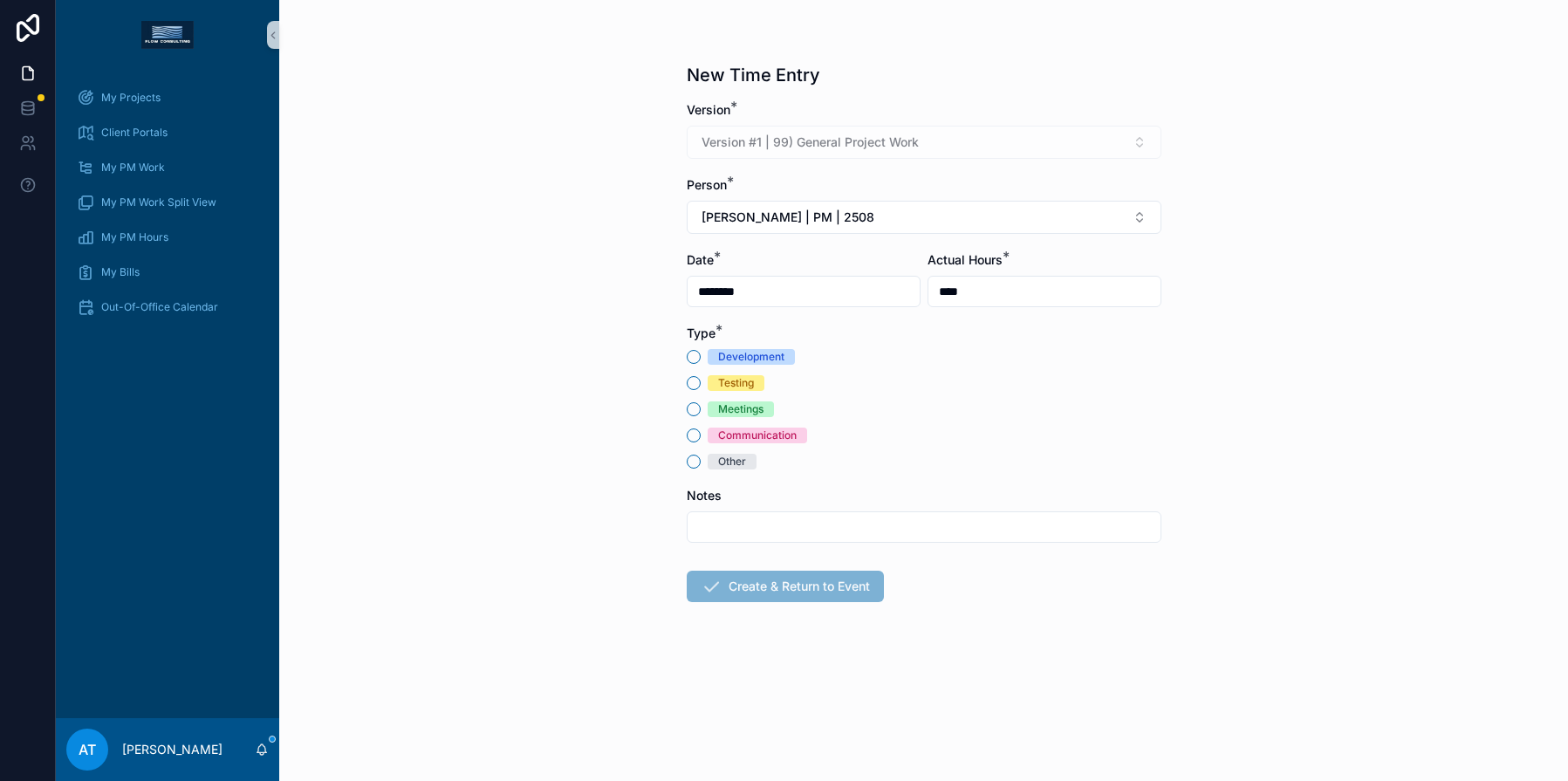
type input "****"
click at [737, 414] on div "Meetings" at bounding box center [740, 409] width 46 height 16
click at [700, 414] on button "Meetings" at bounding box center [693, 409] width 14 height 14
click at [738, 521] on input "scrollable content" at bounding box center [923, 527] width 473 height 24
type input "**********"
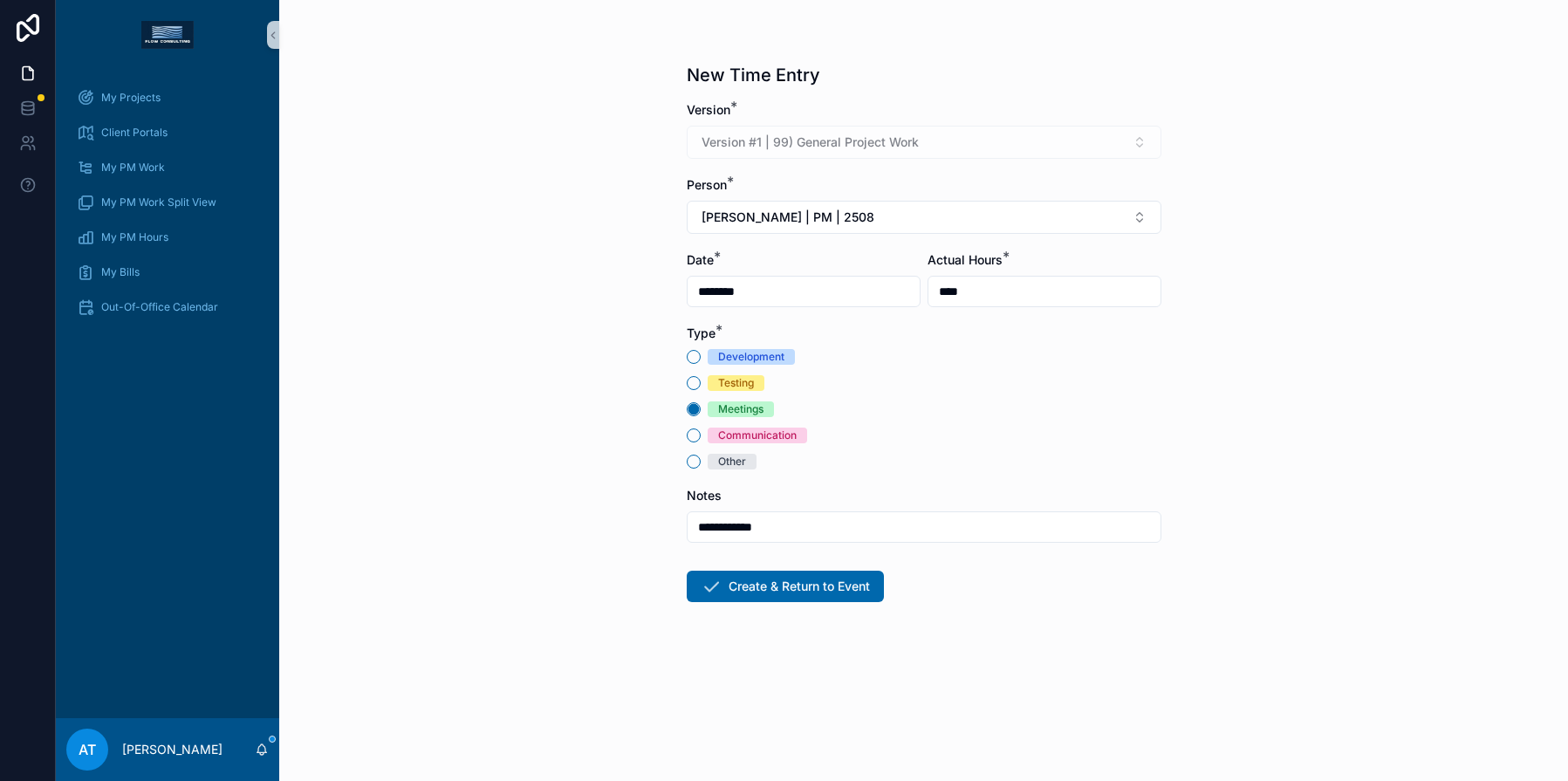
click at [579, 546] on div "**********" at bounding box center [923, 390] width 1288 height 781
click at [773, 586] on button "Create & Return to Event" at bounding box center [785, 586] width 197 height 32
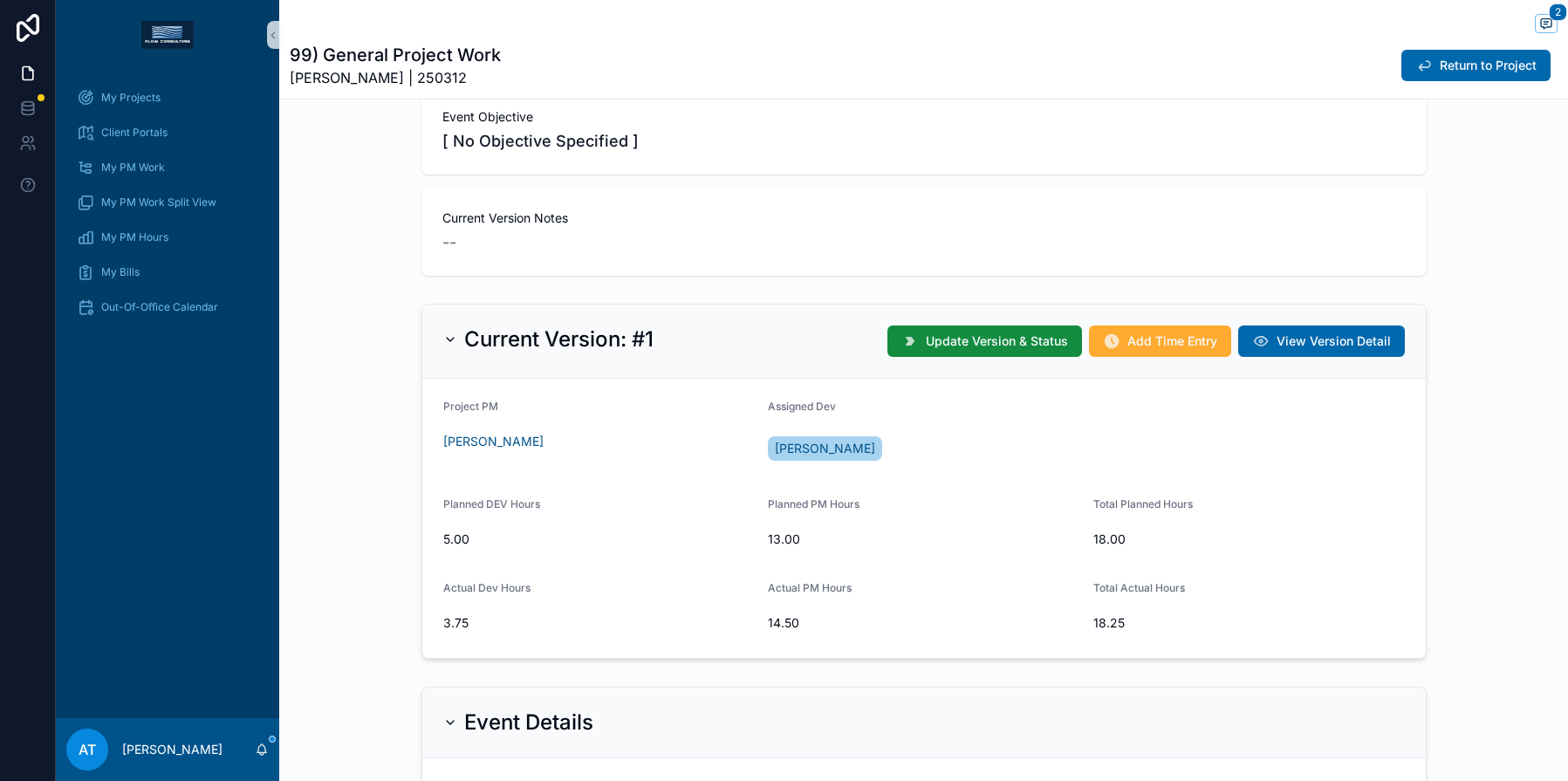
scroll to position [238, 0]
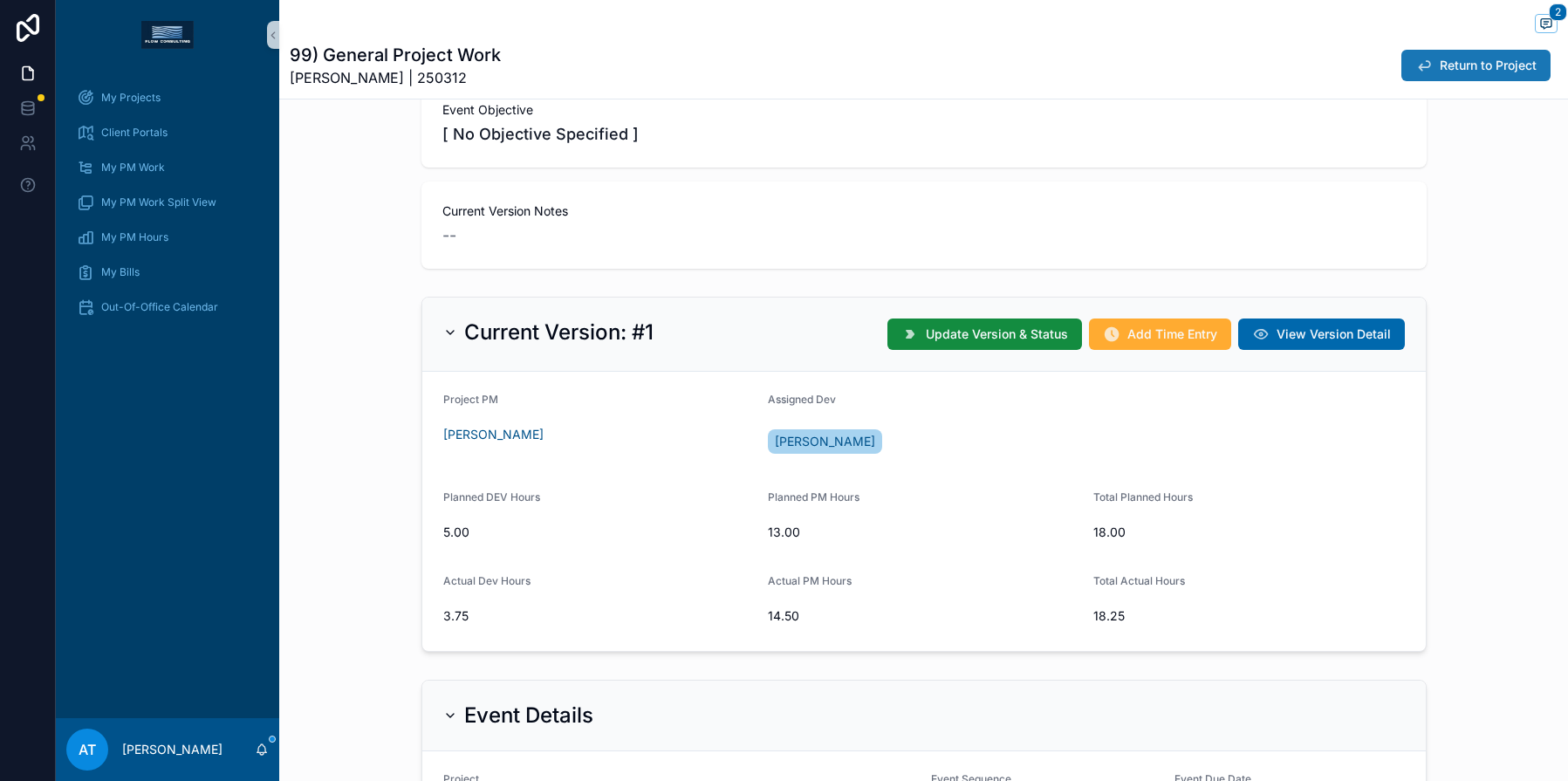
click at [1440, 67] on span "Return to Project" at bounding box center [1488, 65] width 97 height 18
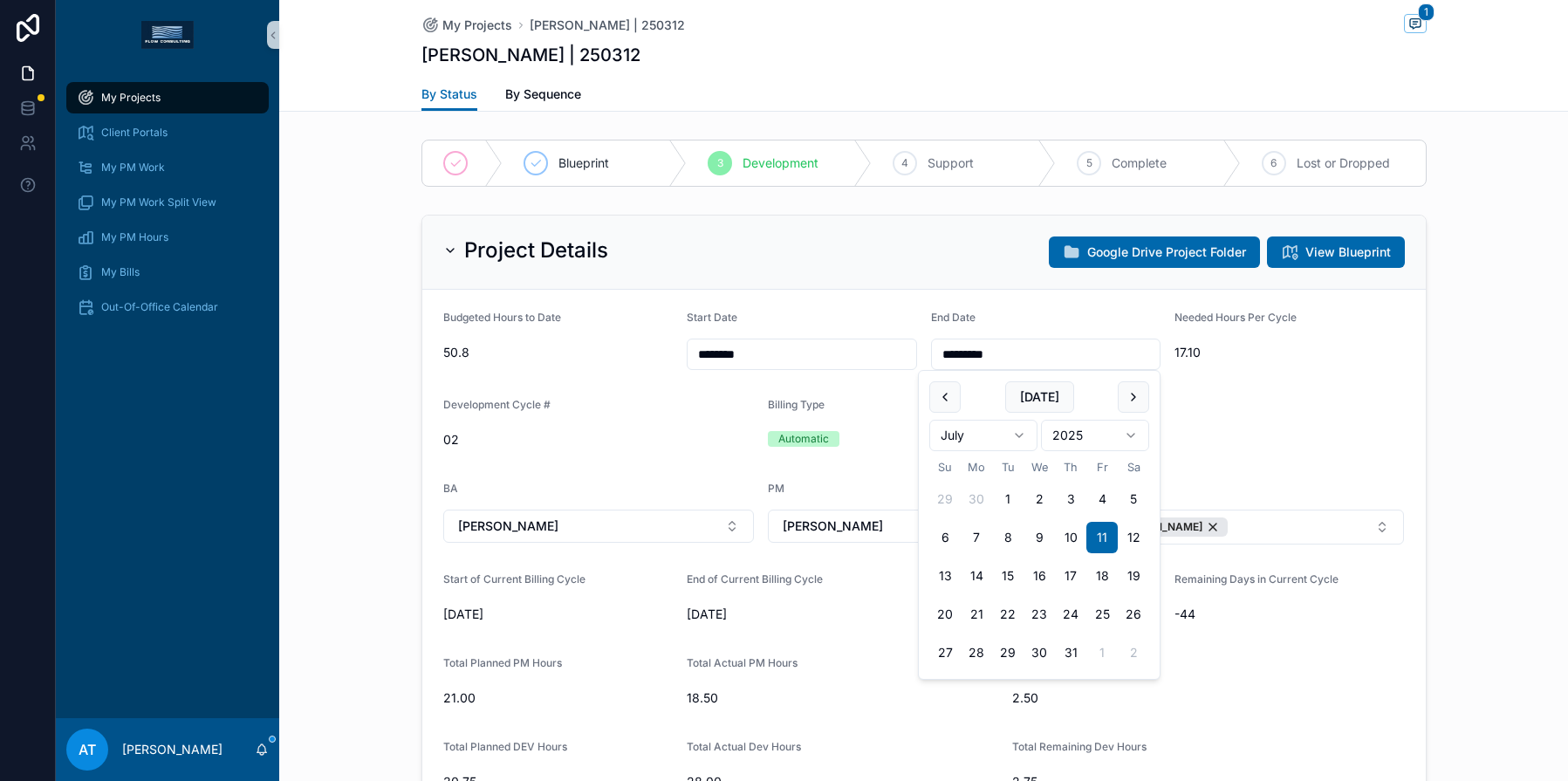
click at [996, 359] on input "*********" at bounding box center [1045, 354] width 228 height 24
click at [1121, 392] on button "scrollable content" at bounding box center [1133, 397] width 32 height 32
click at [1133, 396] on button "scrollable content" at bounding box center [1133, 397] width 32 height 32
click at [1071, 575] on button "18" at bounding box center [1071, 576] width 32 height 32
type input "*********"
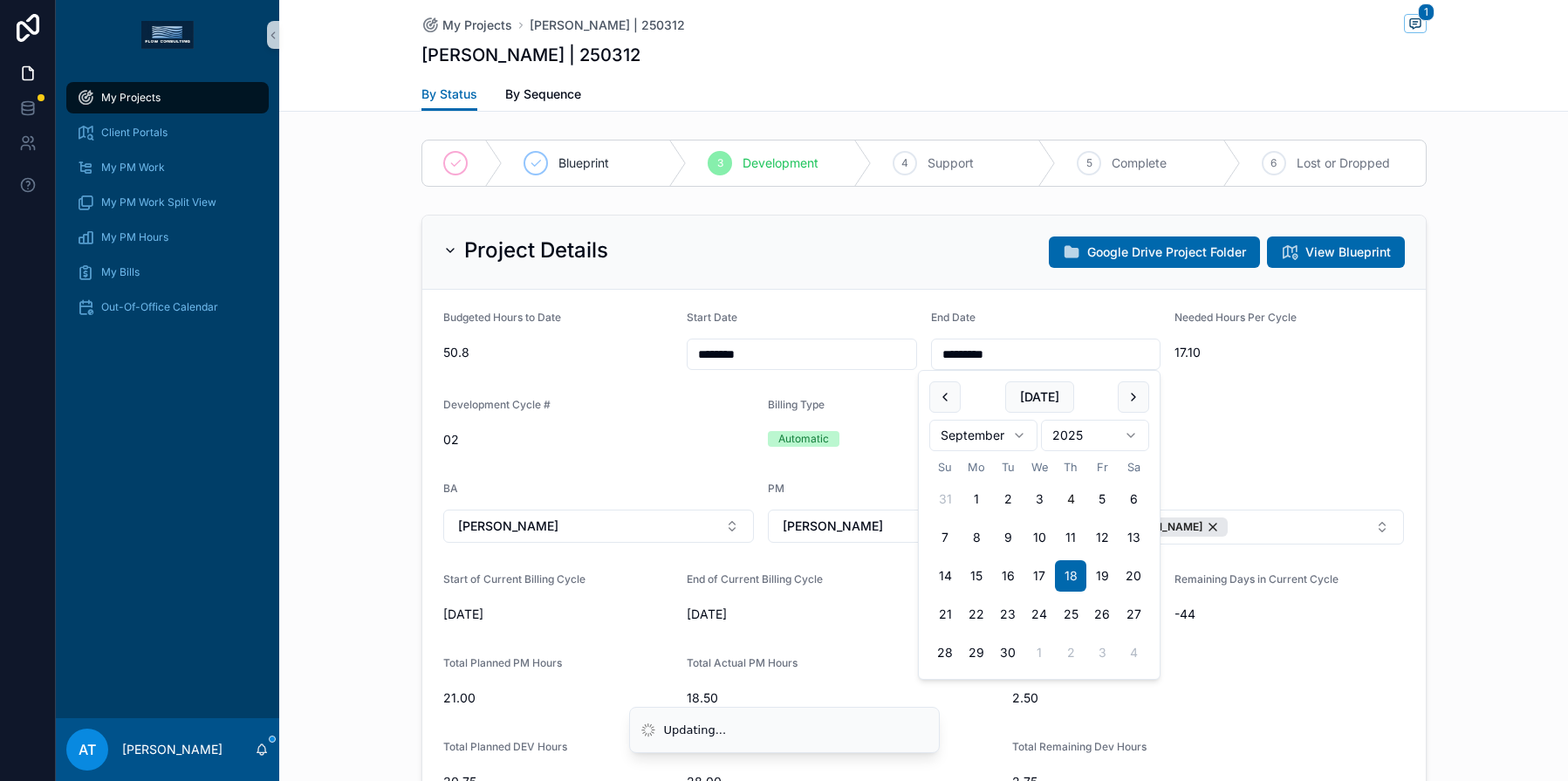
click at [1456, 305] on div "Project Details Google Drive Project Folder View Blueprint Budgeted Hours to Da…" at bounding box center [923, 663] width 1288 height 910
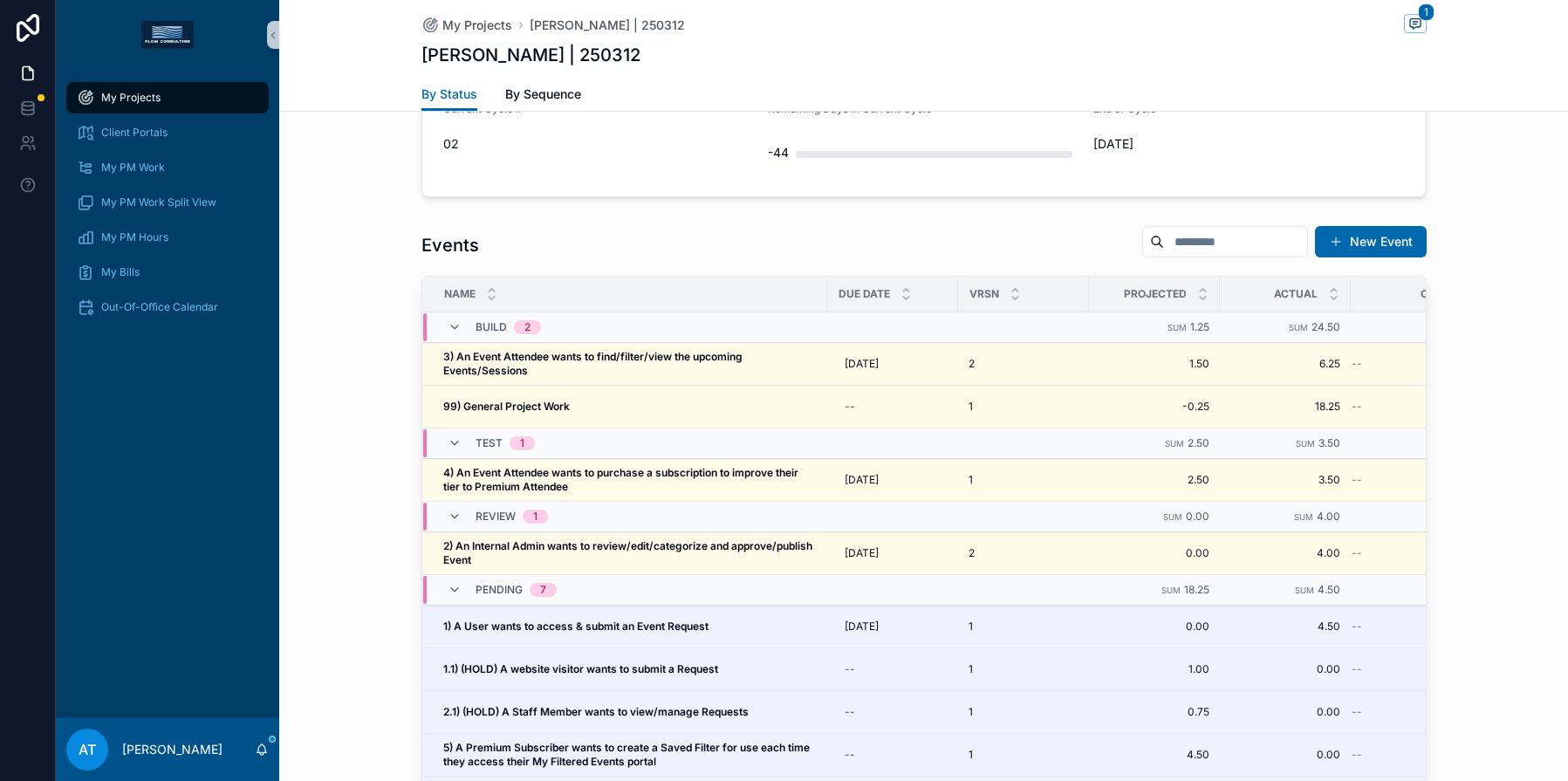
scroll to position [1611, 0]
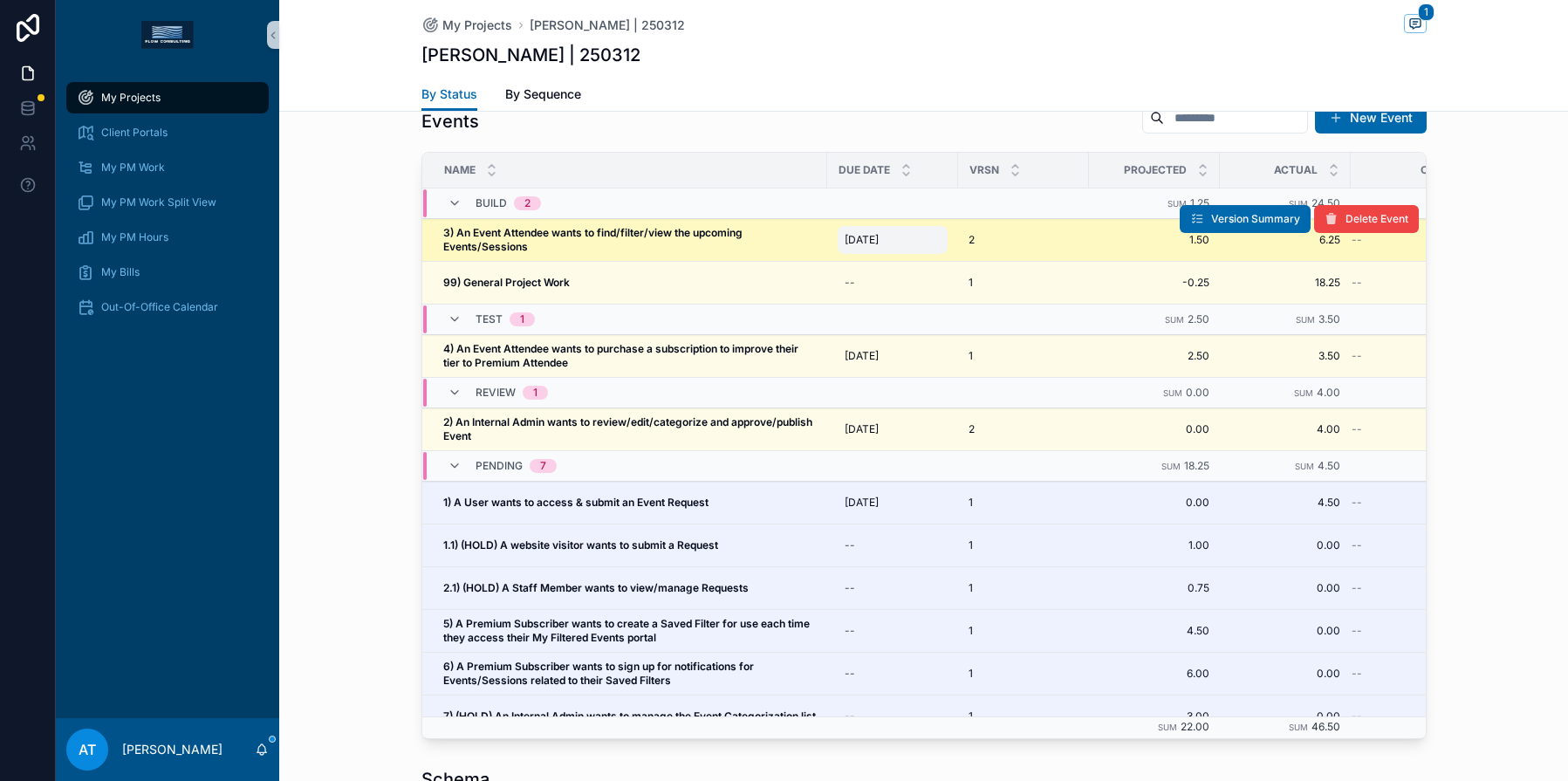
click at [875, 242] on span "[DATE]" at bounding box center [861, 240] width 34 height 14
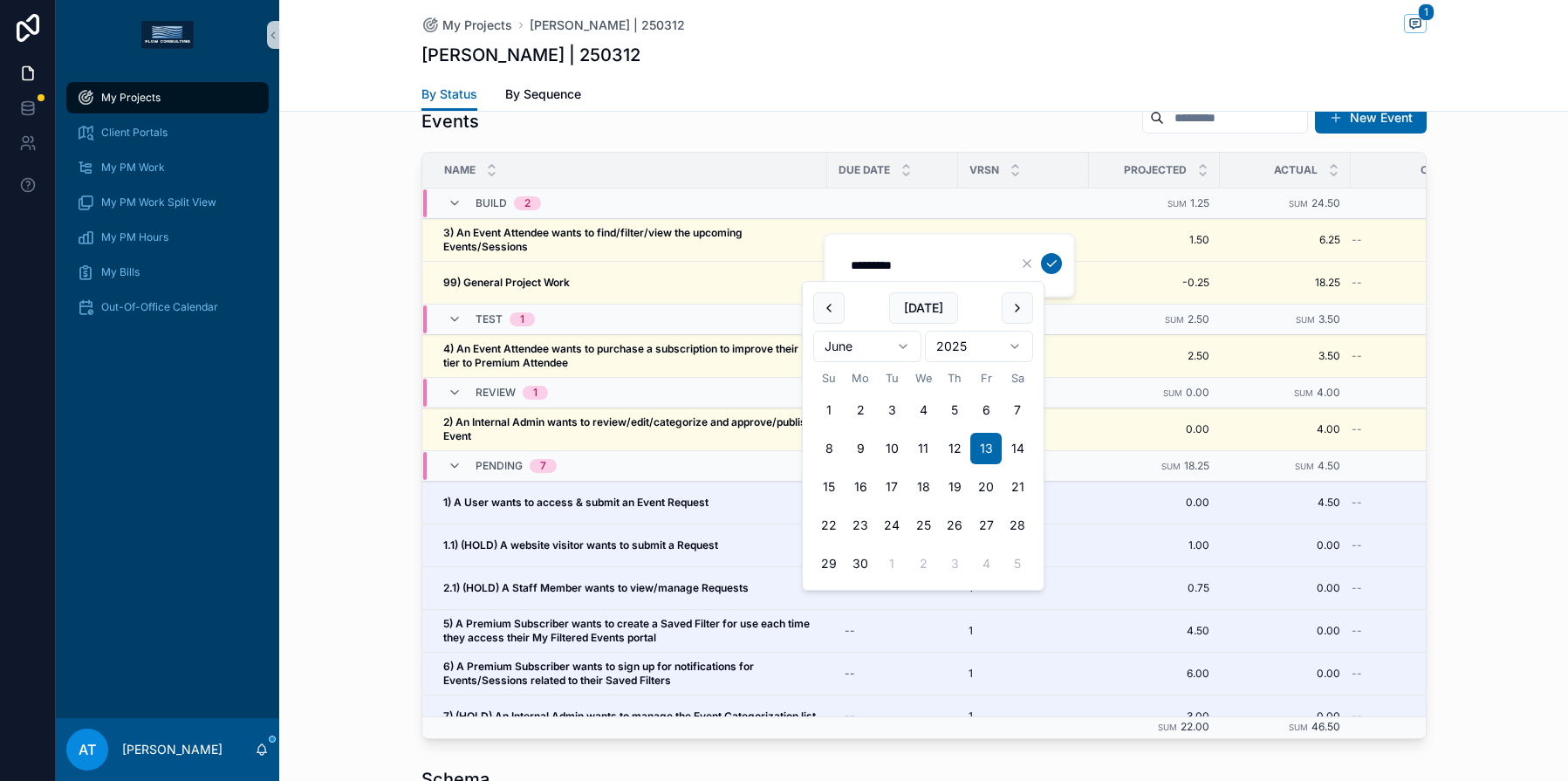
click at [876, 256] on input "*********" at bounding box center [923, 265] width 165 height 24
click at [1467, 256] on div "Events New Event Name Due Date VRSN Projected Actual Original Build 2 Sum 1.25 …" at bounding box center [923, 420] width 1288 height 652
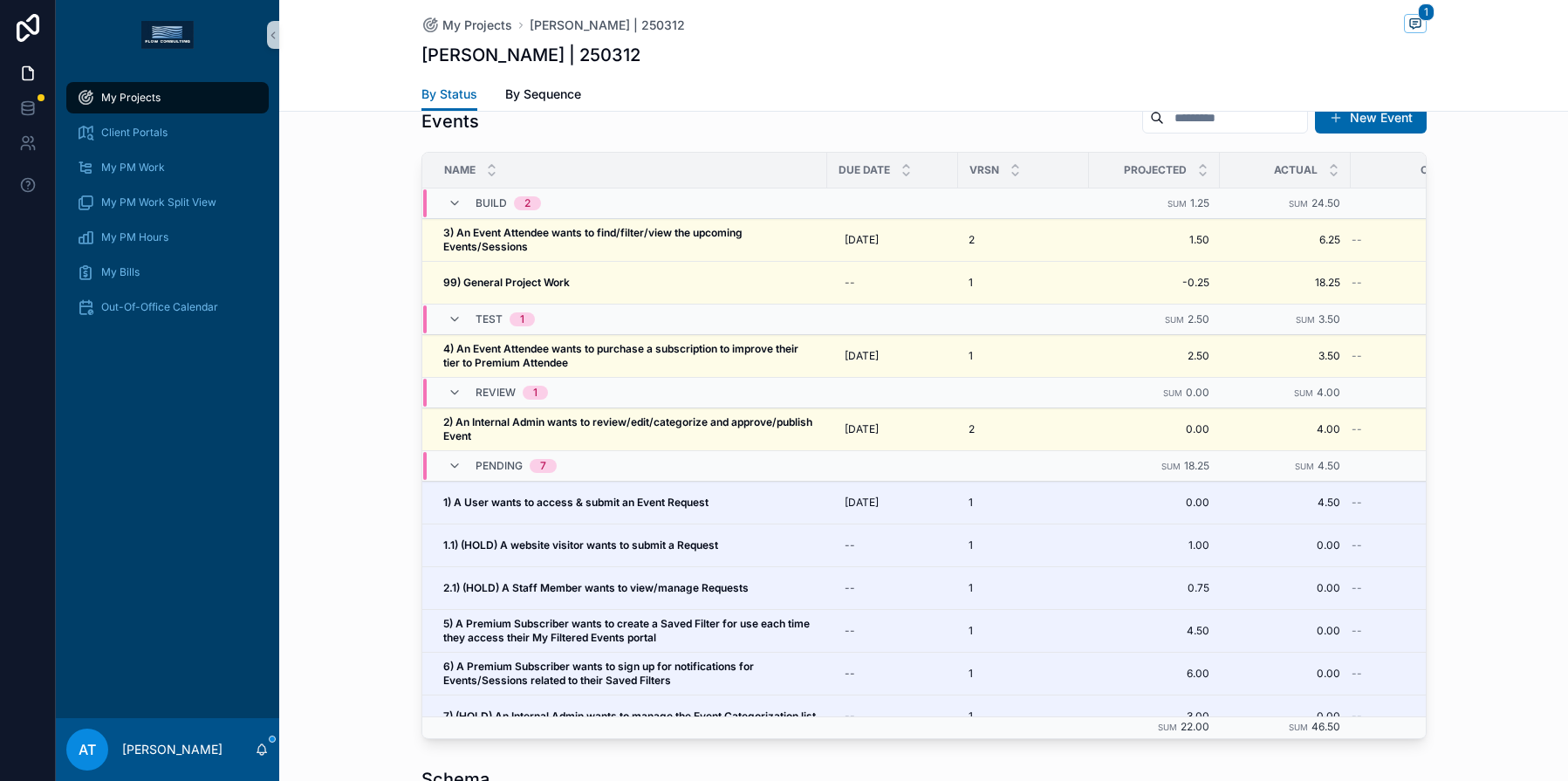
click at [191, 94] on div "My Projects" at bounding box center [167, 98] width 181 height 28
